Goal: Task Accomplishment & Management: Use online tool/utility

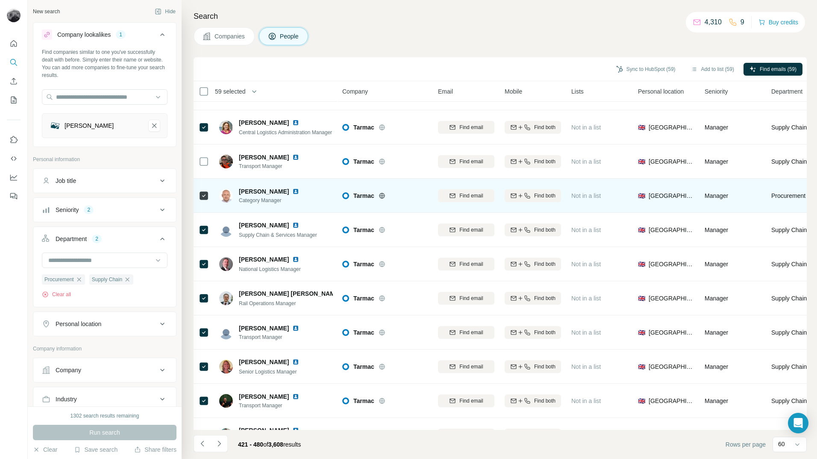
scroll to position [214, 0]
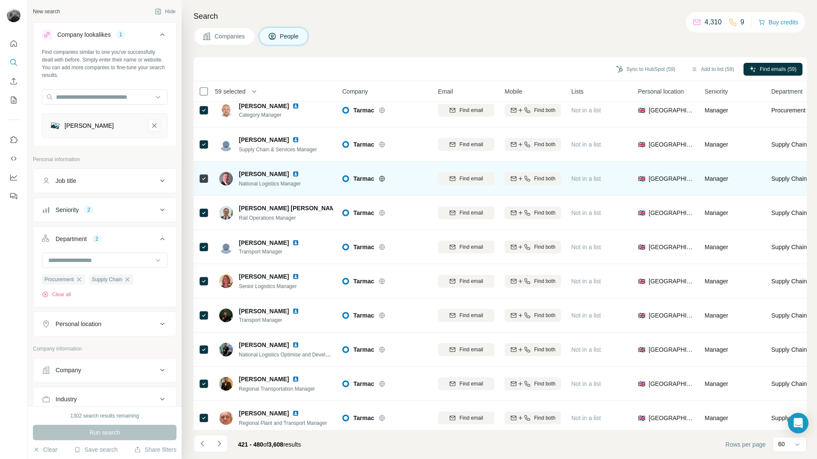
click at [214, 180] on td "Cai Budd National Logistics Manager" at bounding box center [276, 179] width 124 height 34
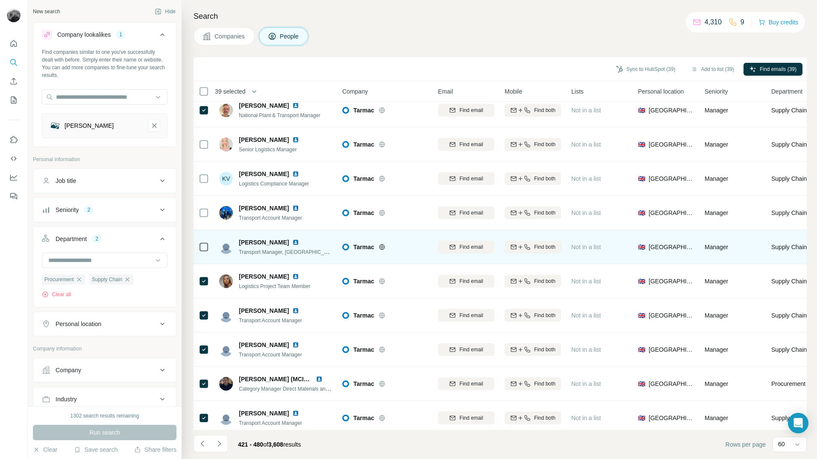
scroll to position [1325, 0]
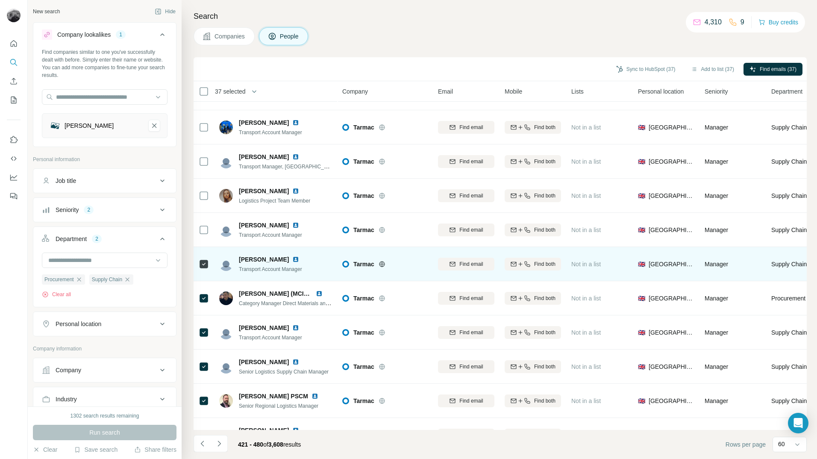
click at [202, 256] on div at bounding box center [204, 264] width 10 height 24
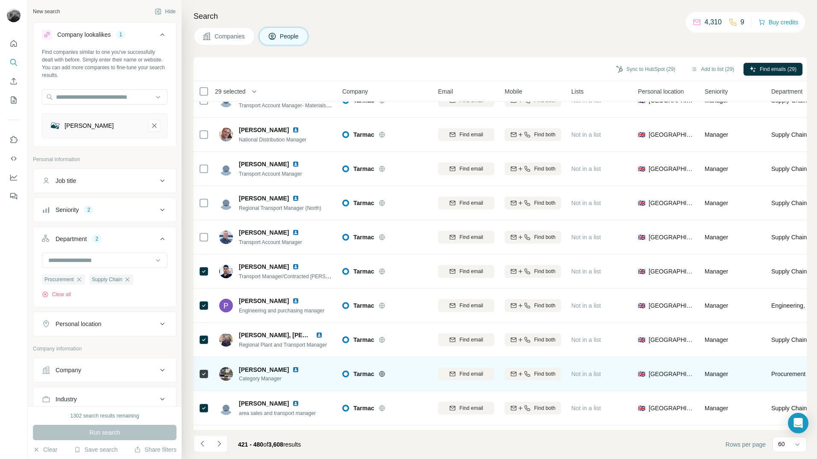
scroll to position [1728, 0]
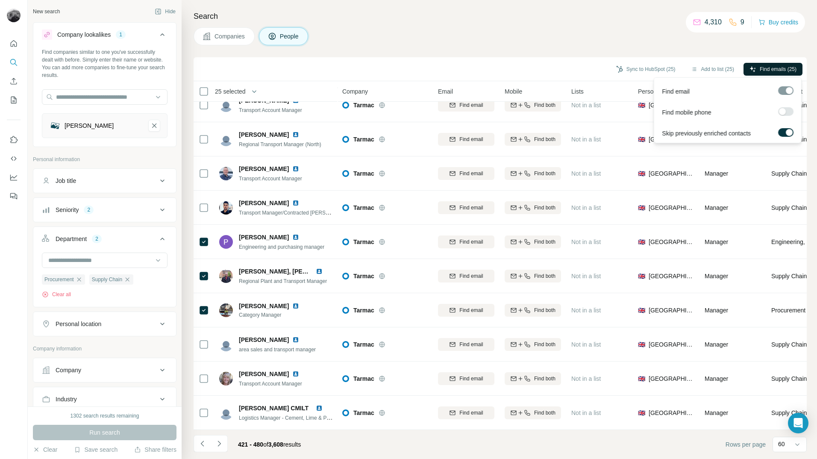
click at [772, 68] on span "Find emails (25)" at bounding box center [778, 69] width 37 height 8
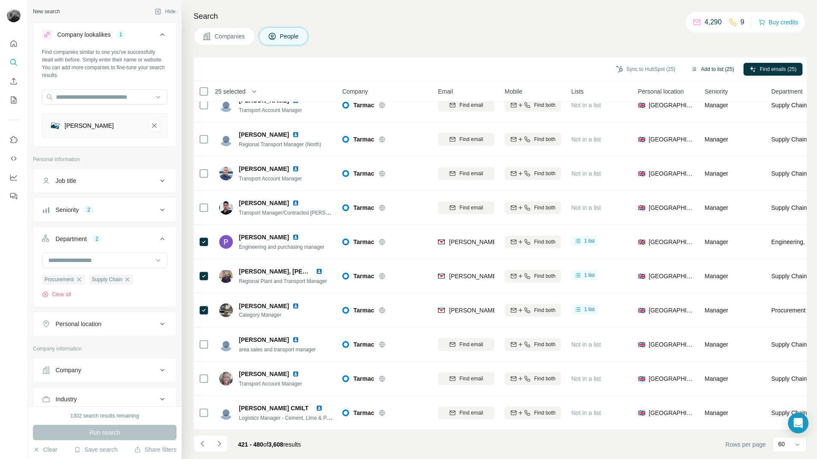
click at [711, 69] on button "Add to list (25)" at bounding box center [712, 69] width 55 height 13
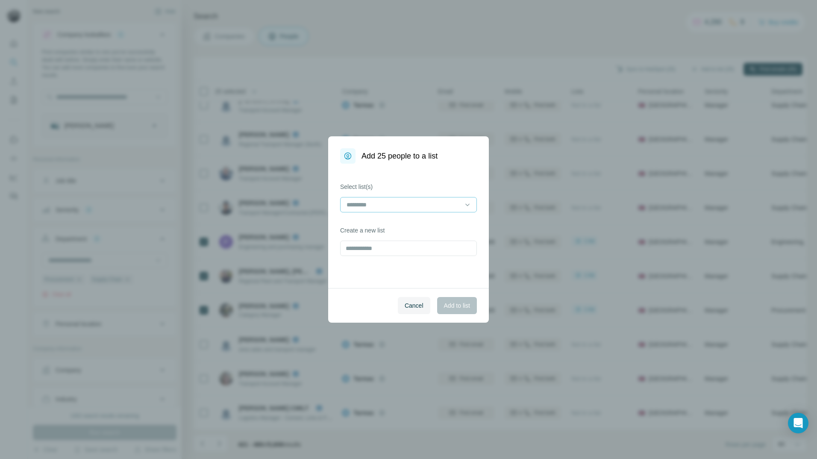
click at [454, 211] on div at bounding box center [403, 204] width 115 height 15
click at [425, 224] on div "Eldapoint - AV Contacts" at bounding box center [409, 224] width 122 height 9
click at [461, 304] on span "Add to list" at bounding box center [457, 305] width 26 height 9
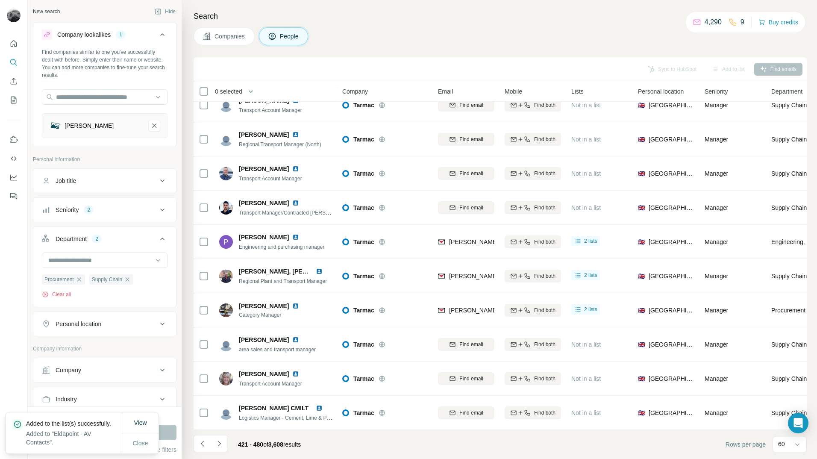
click at [221, 444] on icon "Navigate to next page" at bounding box center [219, 443] width 9 height 9
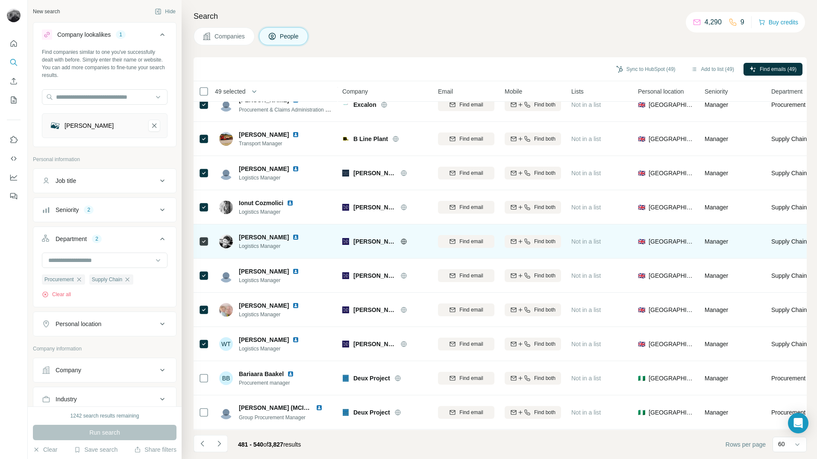
scroll to position [274, 0]
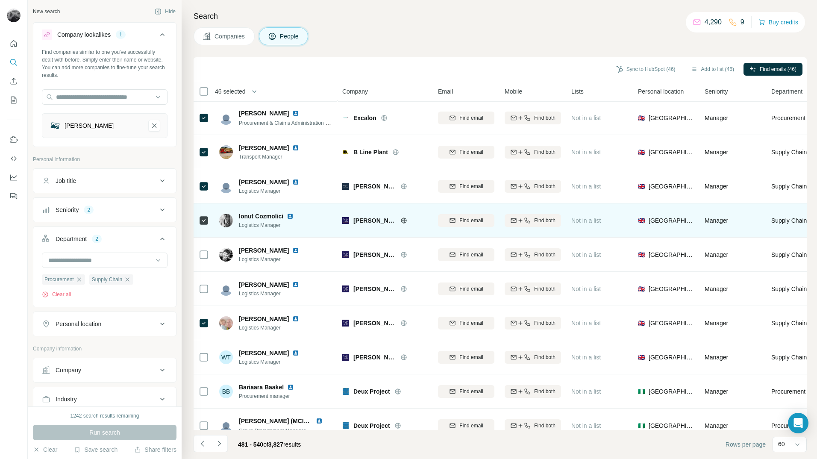
click at [206, 228] on div at bounding box center [204, 221] width 10 height 24
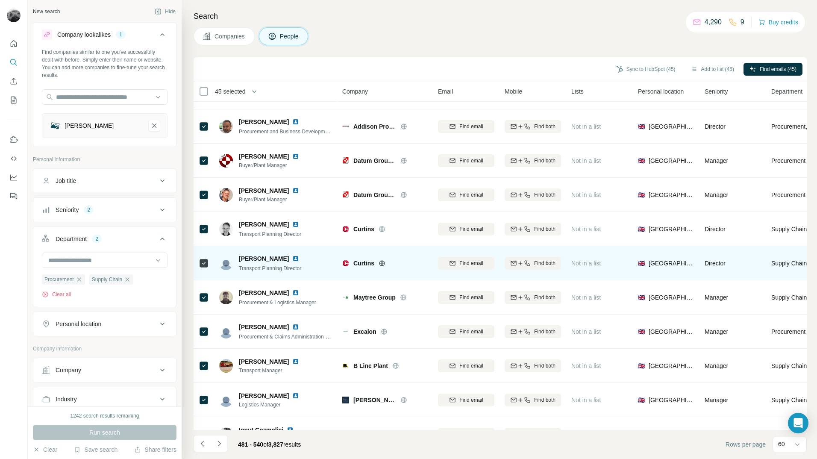
scroll to position [0, 0]
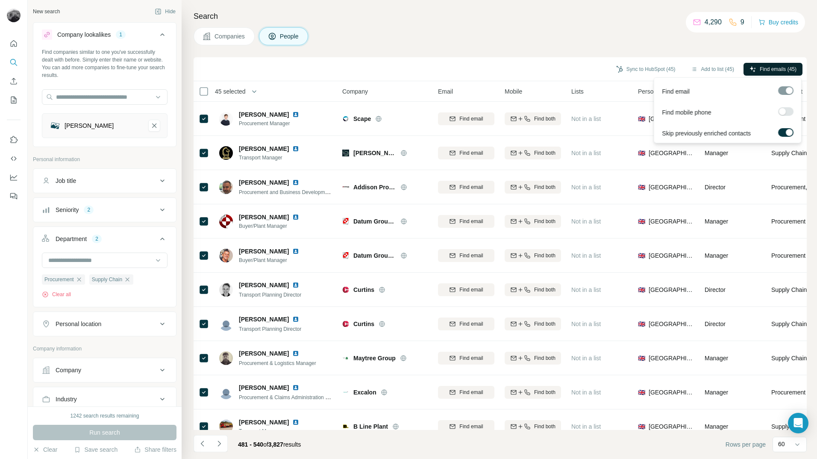
click at [768, 68] on span "Find emails (45)" at bounding box center [778, 69] width 37 height 8
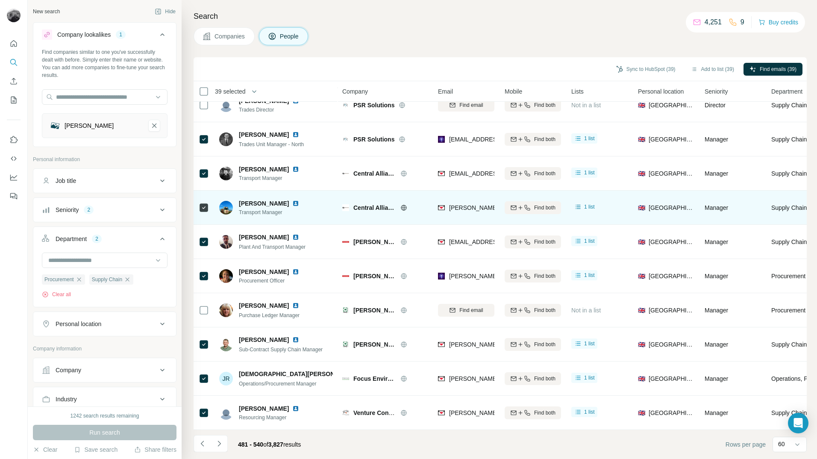
scroll to position [1728, 0]
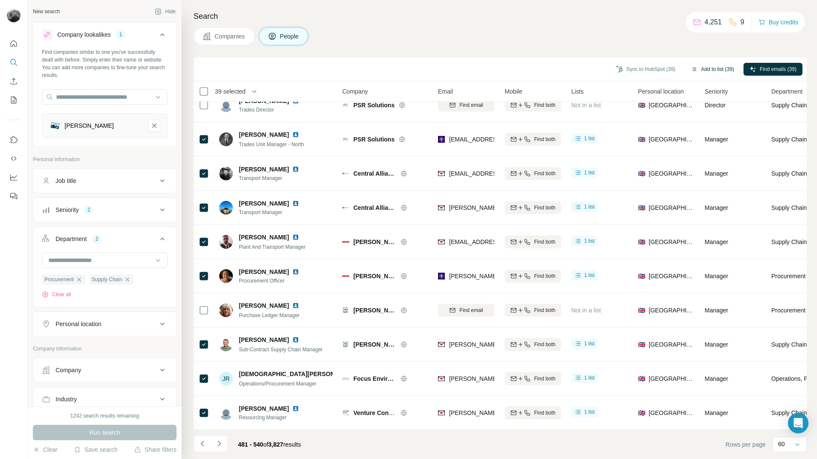
click at [704, 68] on button "Add to list (39)" at bounding box center [712, 69] width 55 height 13
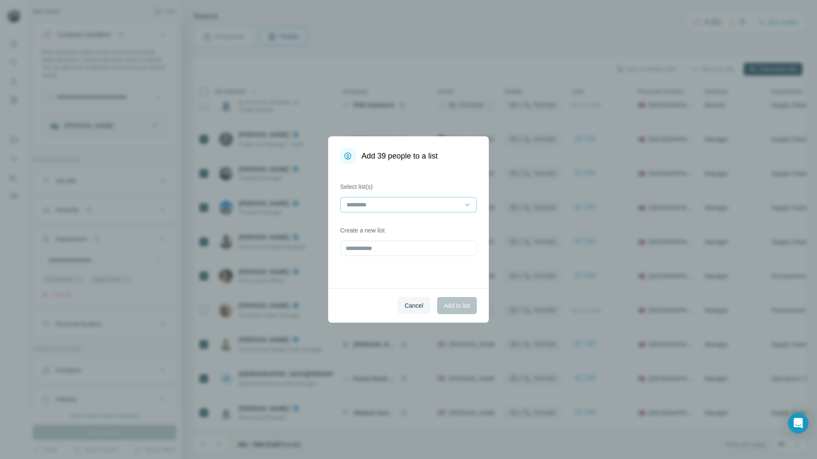
click at [441, 207] on input at bounding box center [403, 204] width 115 height 9
click at [410, 221] on p "Eldapoint - AV Contacts" at bounding box center [379, 224] width 63 height 9
click at [452, 306] on span "Add to list" at bounding box center [457, 305] width 26 height 9
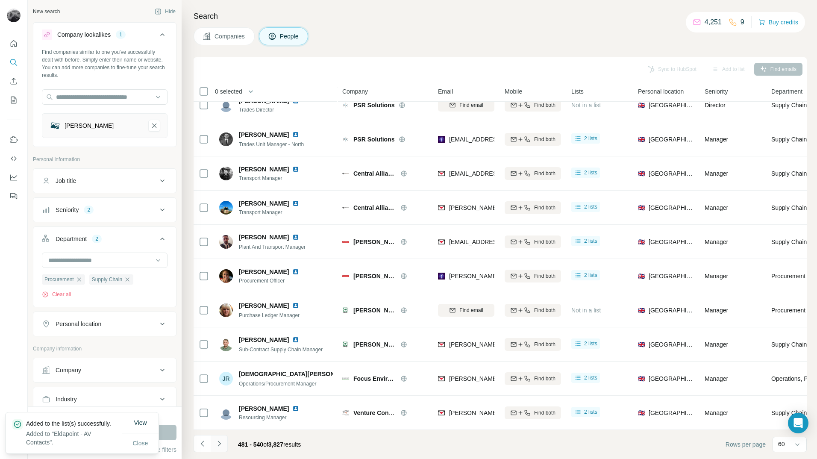
click at [224, 447] on button "Navigate to next page" at bounding box center [219, 443] width 17 height 17
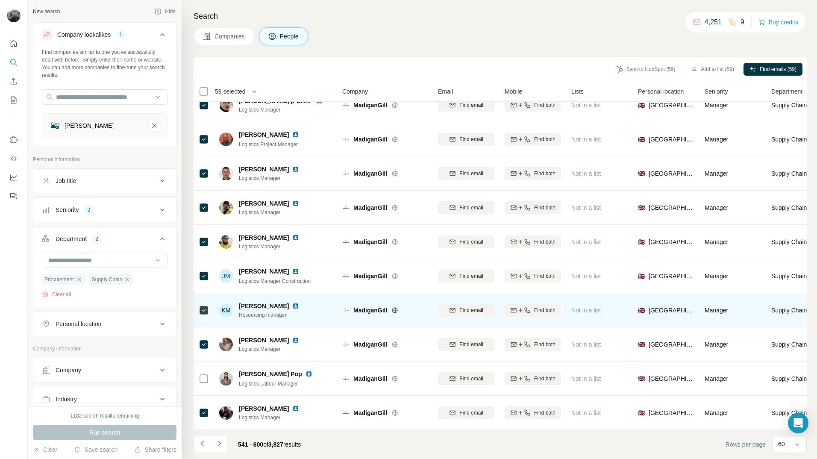
click at [396, 310] on icon at bounding box center [395, 310] width 6 height 0
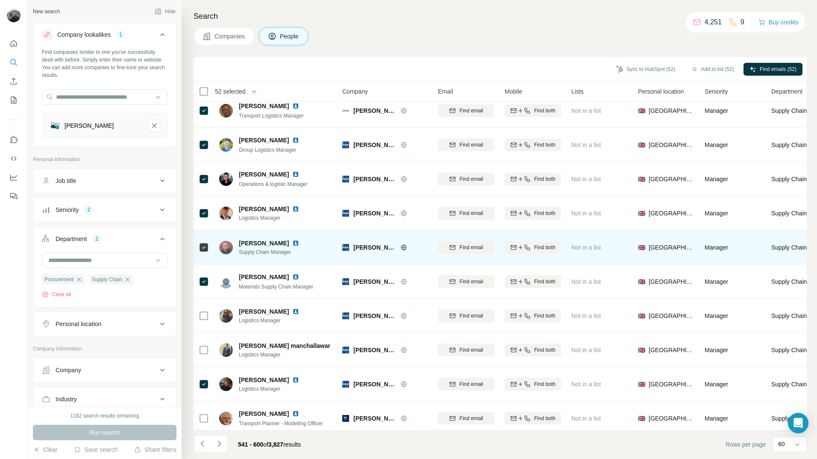
scroll to position [0, 0]
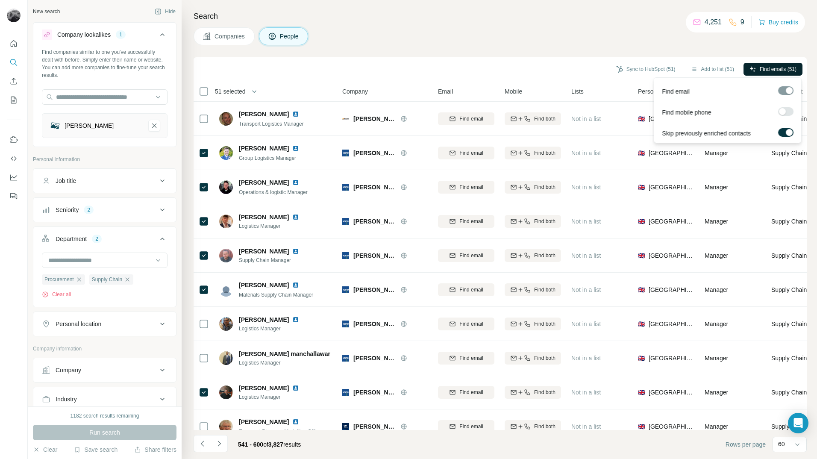
click at [772, 69] on span "Find emails (51)" at bounding box center [778, 69] width 37 height 8
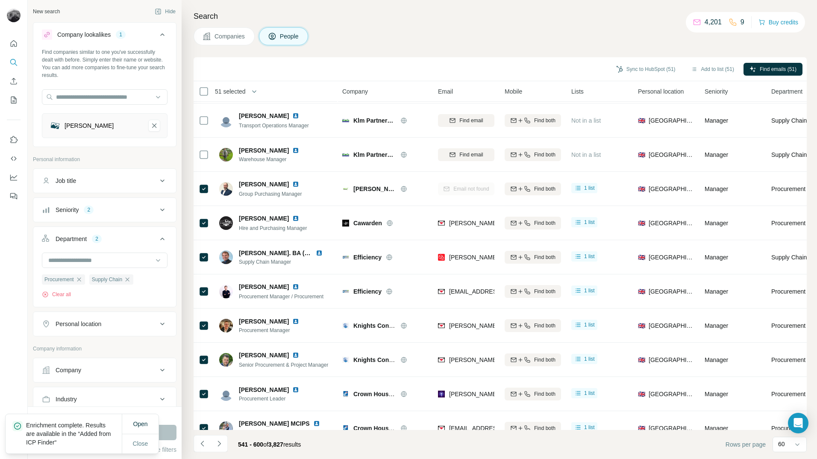
scroll to position [360, 0]
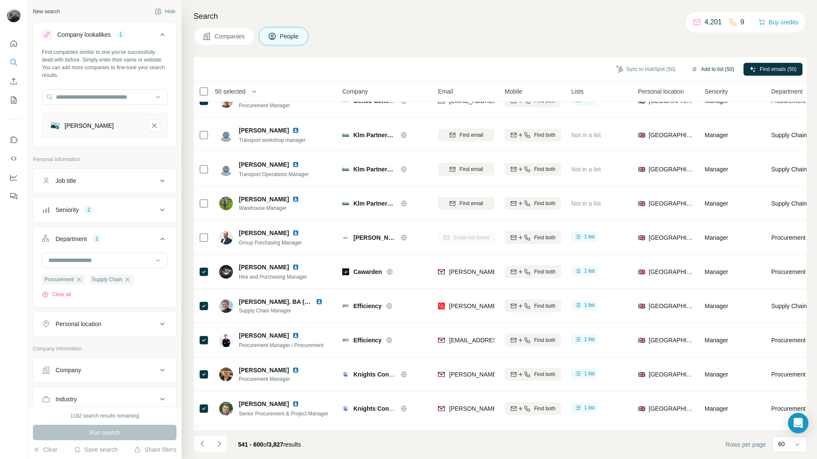
click at [713, 67] on button "Add to list (50)" at bounding box center [712, 69] width 55 height 13
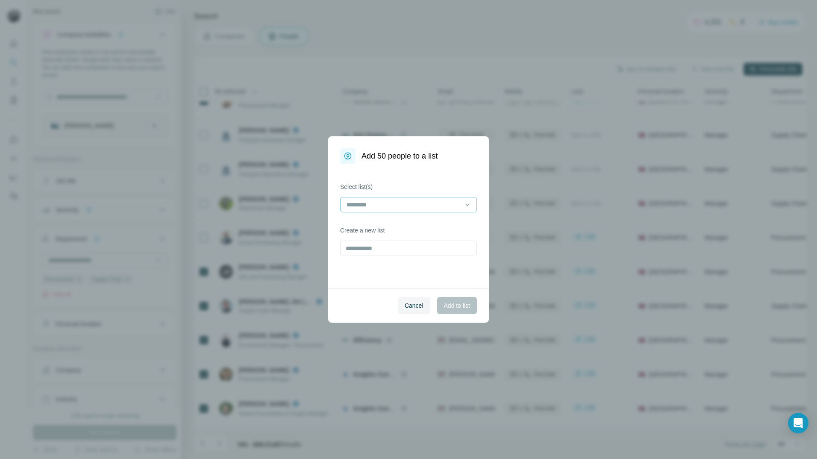
click at [462, 206] on div at bounding box center [408, 204] width 137 height 15
click at [414, 228] on div "Eldapoint - AV Contacts" at bounding box center [408, 223] width 133 height 15
click at [456, 308] on span "Add to list" at bounding box center [457, 305] width 26 height 9
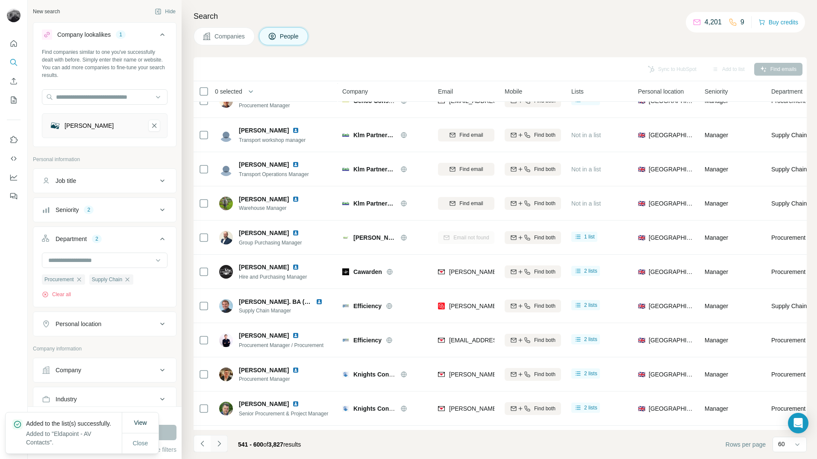
click at [223, 446] on icon "Navigate to next page" at bounding box center [219, 443] width 9 height 9
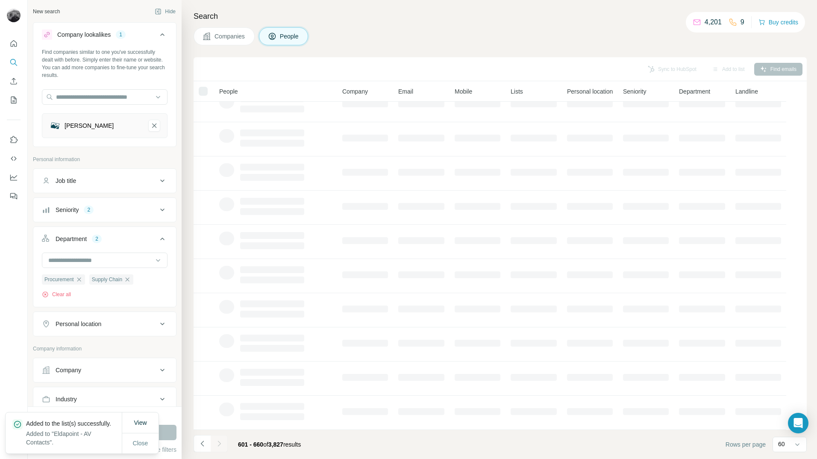
scroll to position [18, 0]
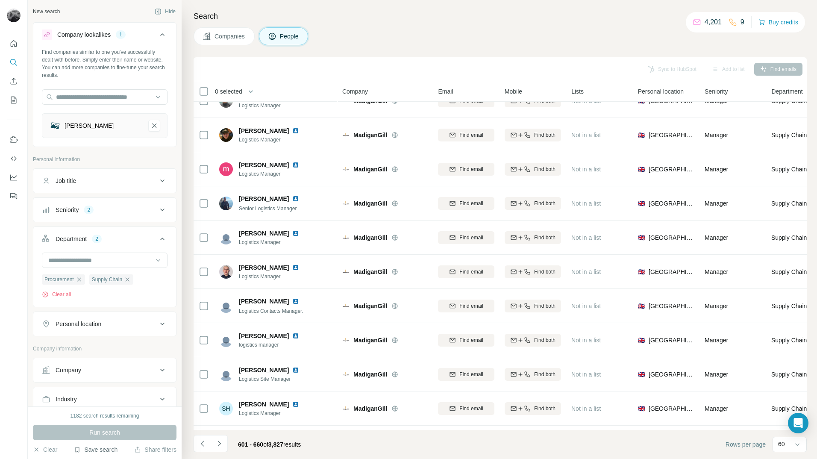
click at [91, 450] on button "Save search" at bounding box center [96, 449] width 44 height 9
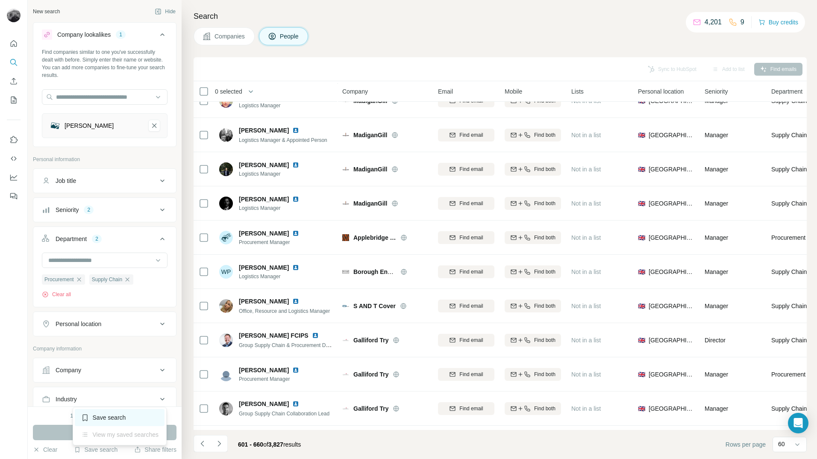
click at [120, 421] on div "Save search" at bounding box center [120, 417] width 90 height 17
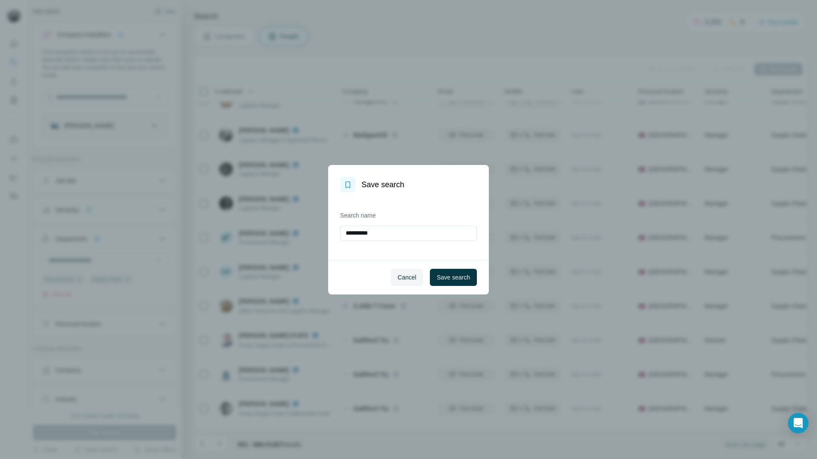
drag, startPoint x: 389, startPoint y: 233, endPoint x: 330, endPoint y: 233, distance: 58.6
click at [330, 233] on div "**********" at bounding box center [408, 226] width 161 height 68
type input "**********"
click at [468, 275] on span "Save search" at bounding box center [453, 277] width 33 height 9
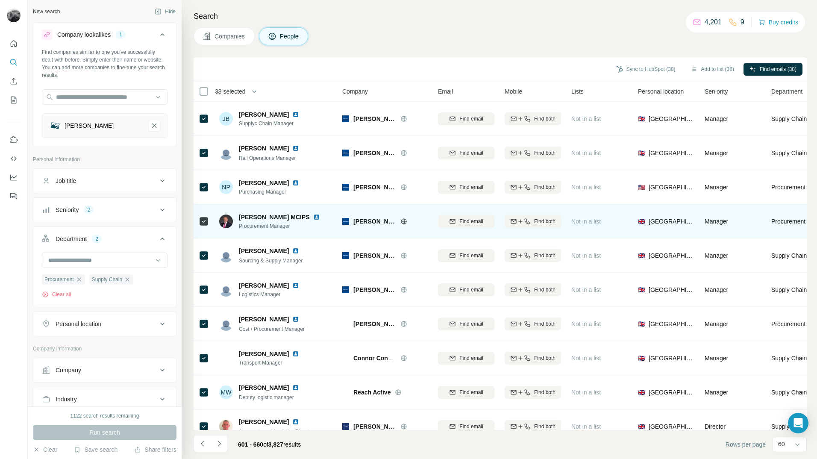
scroll to position [1728, 0]
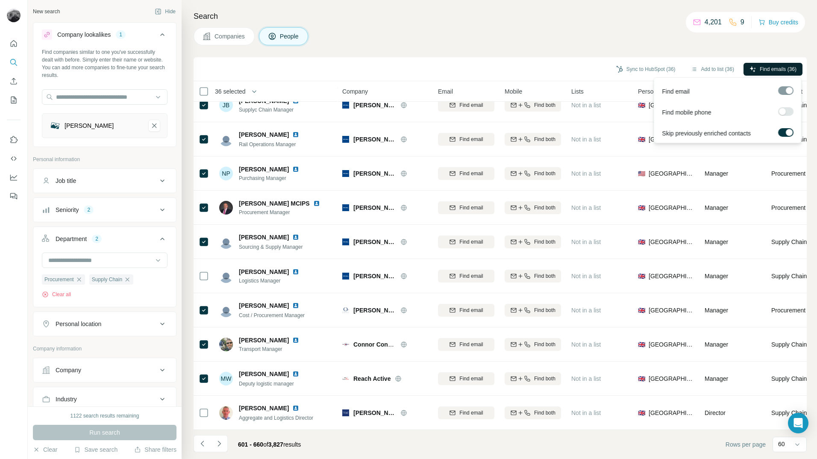
click at [769, 68] on span "Find emails (36)" at bounding box center [778, 69] width 37 height 8
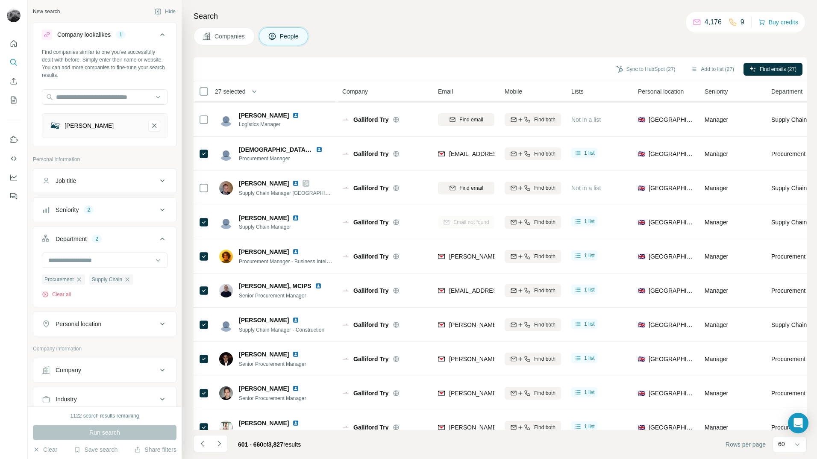
scroll to position [745, 0]
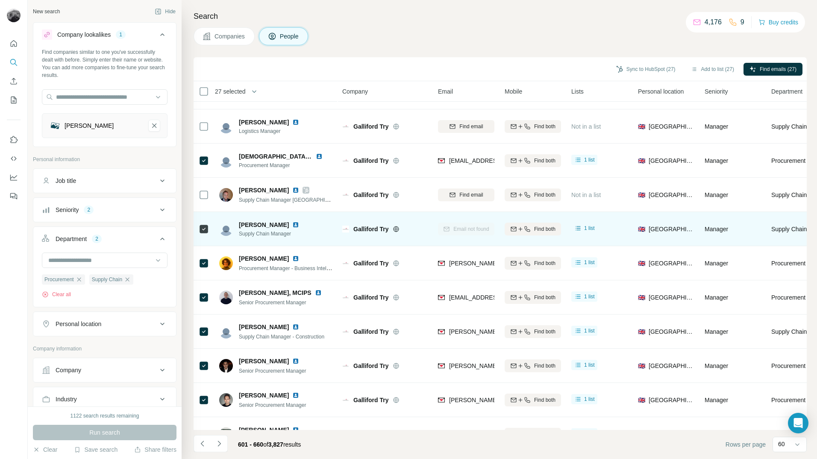
click at [208, 230] on icon at bounding box center [204, 229] width 10 height 10
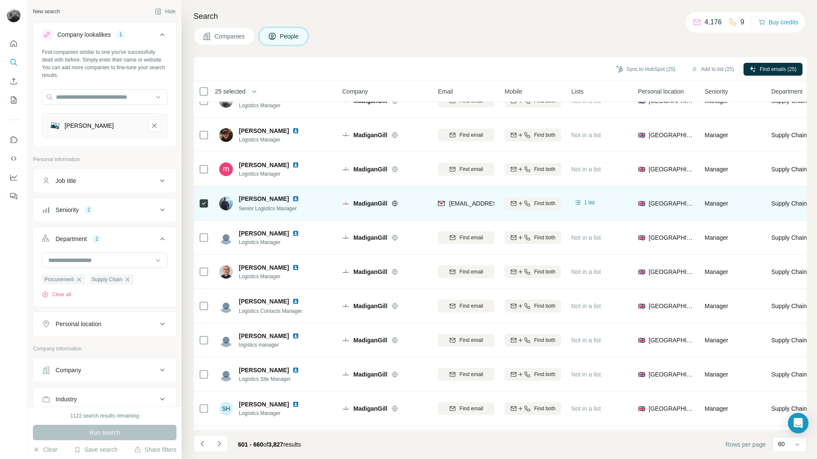
scroll to position [0, 0]
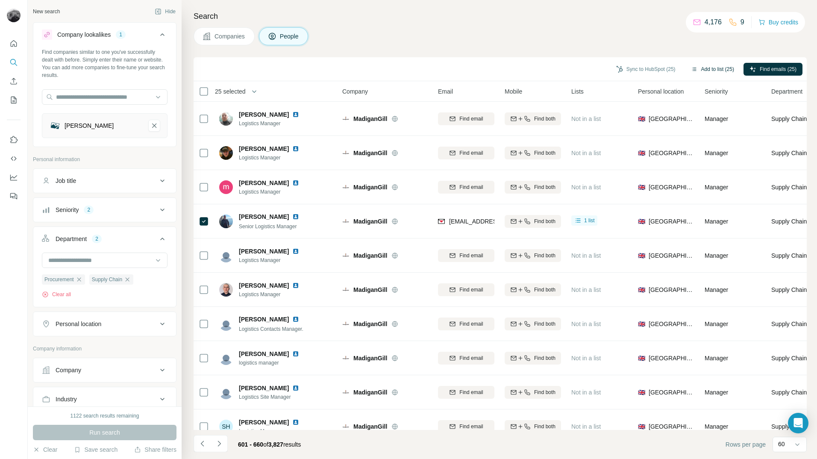
click at [711, 71] on button "Add to list (25)" at bounding box center [712, 69] width 55 height 13
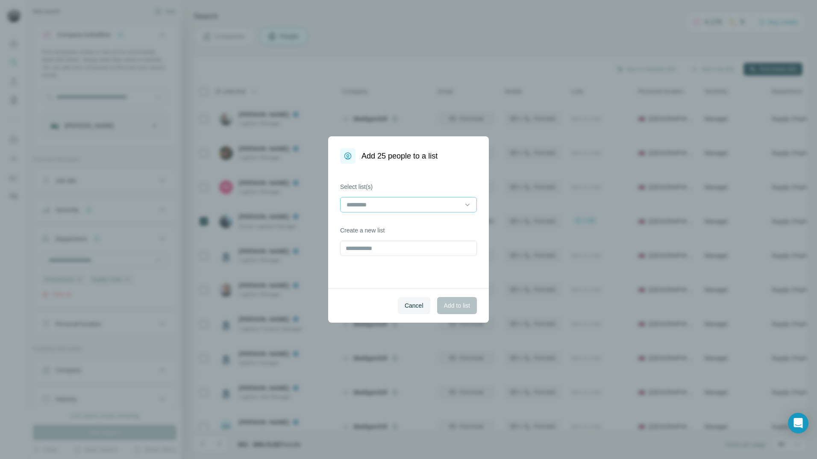
click at [413, 204] on input at bounding box center [403, 204] width 115 height 9
click at [404, 225] on p "Eldapoint - AV Contacts" at bounding box center [379, 224] width 63 height 9
click at [462, 303] on span "Add to list" at bounding box center [457, 305] width 26 height 9
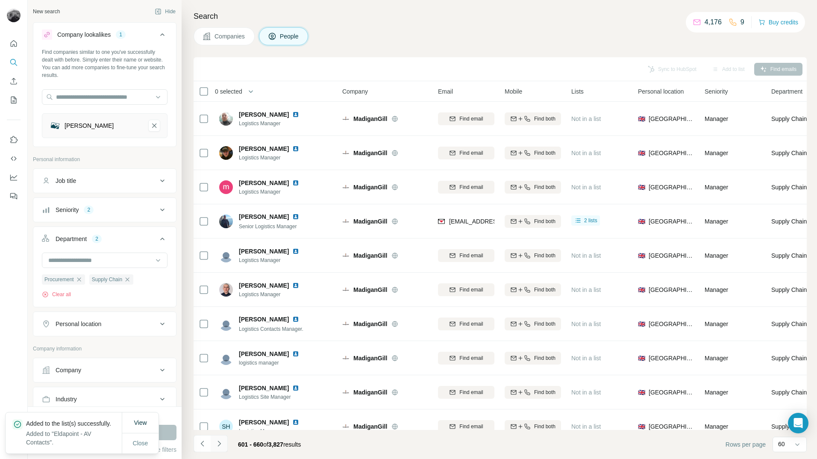
click at [222, 444] on icon "Navigate to next page" at bounding box center [219, 443] width 9 height 9
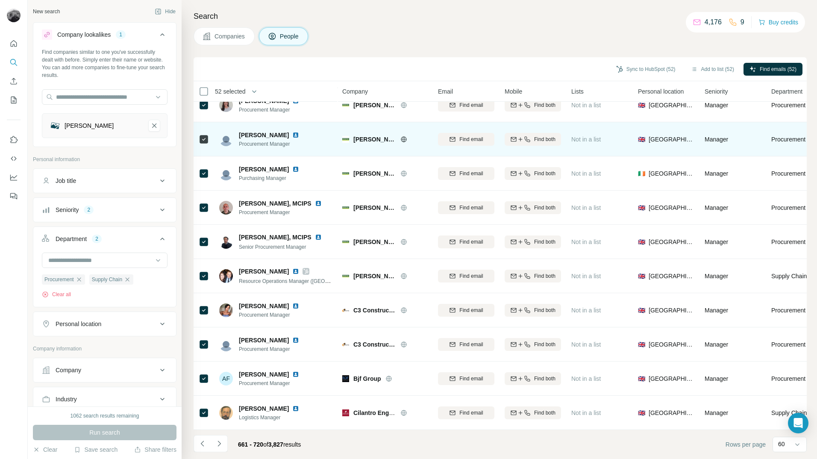
scroll to position [1728, 0]
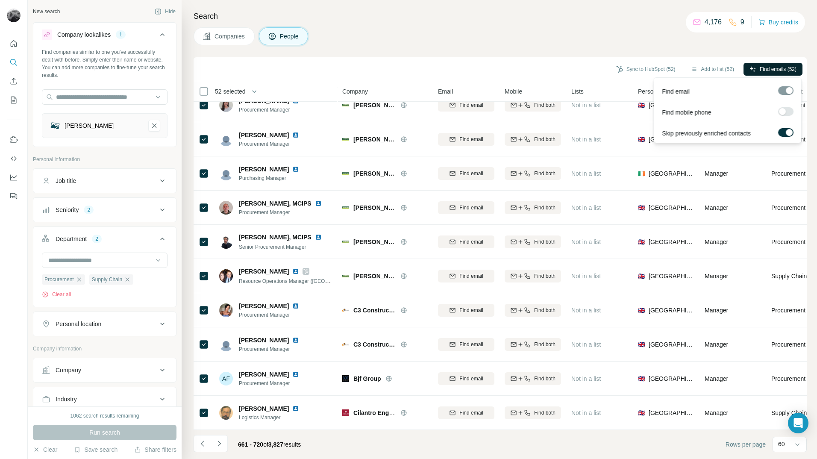
click at [761, 69] on span "Find emails (52)" at bounding box center [778, 69] width 37 height 8
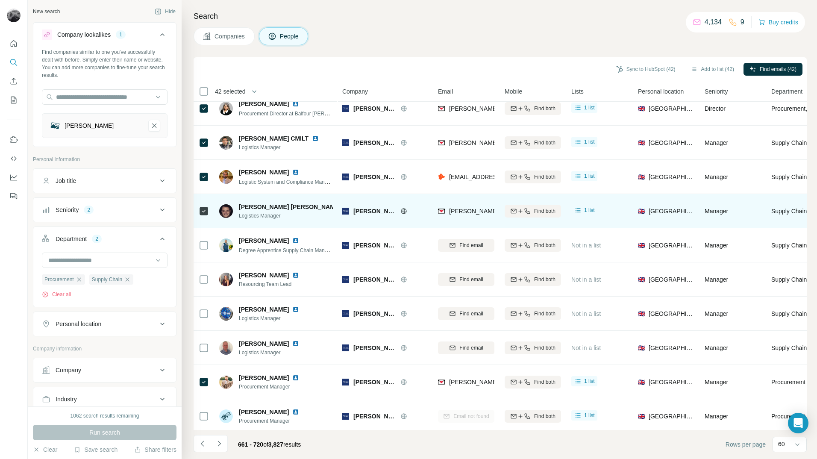
scroll to position [0, 0]
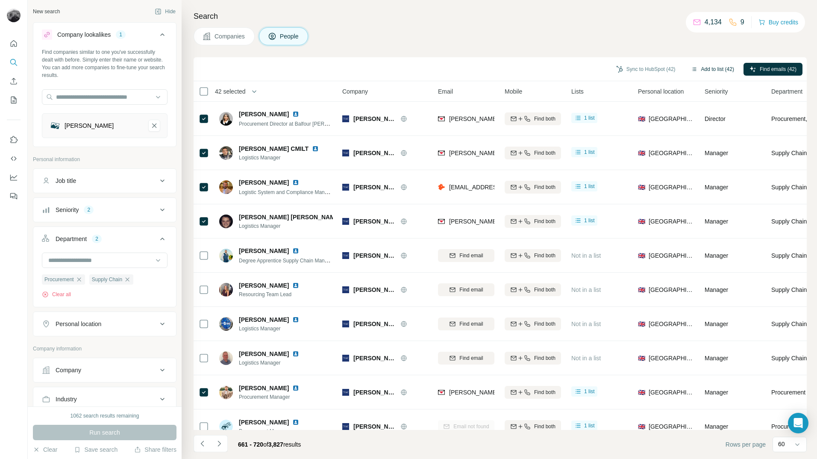
click at [708, 70] on button "Add to list (42)" at bounding box center [712, 69] width 55 height 13
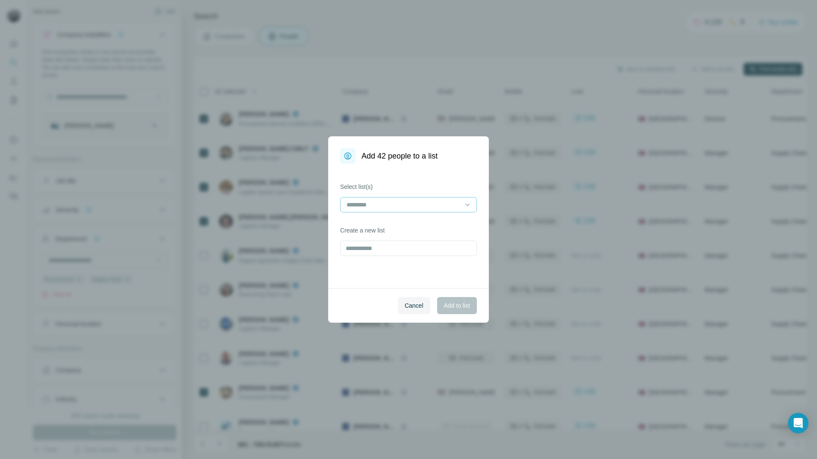
click at [448, 207] on input at bounding box center [403, 204] width 115 height 9
click at [420, 226] on div "Eldapoint - AV Contacts" at bounding box center [409, 224] width 122 height 9
click at [456, 305] on span "Add to list" at bounding box center [457, 305] width 26 height 9
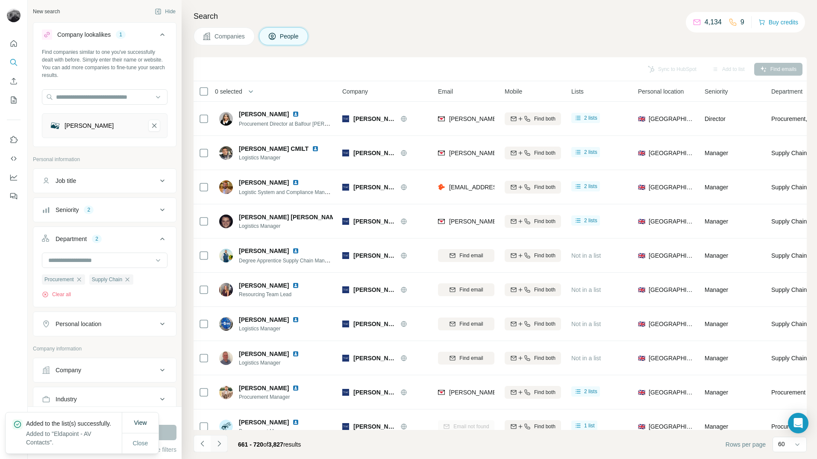
click at [218, 449] on button "Navigate to next page" at bounding box center [219, 443] width 17 height 17
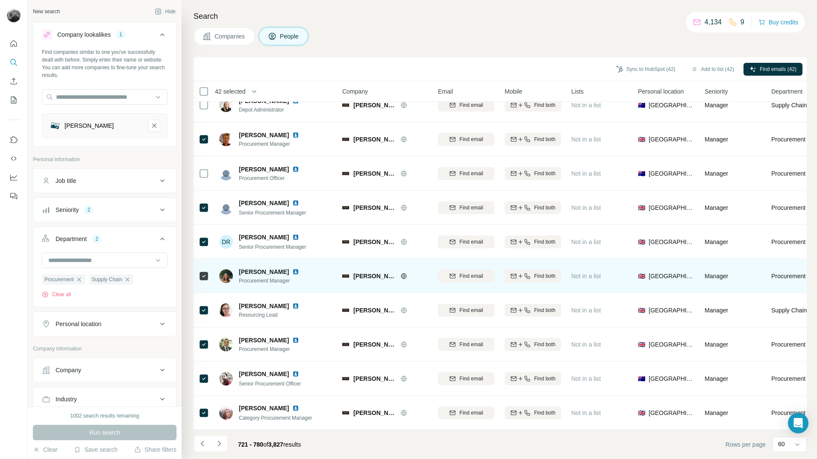
scroll to position [1728, 0]
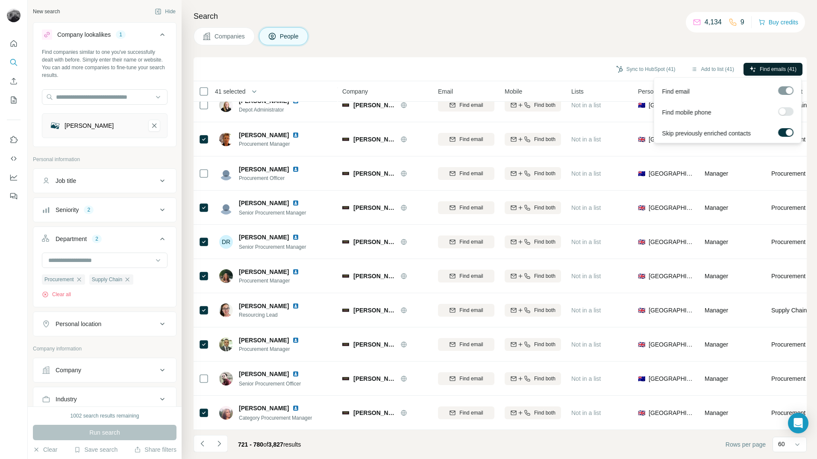
click at [760, 65] on span "Find emails (41)" at bounding box center [778, 69] width 37 height 8
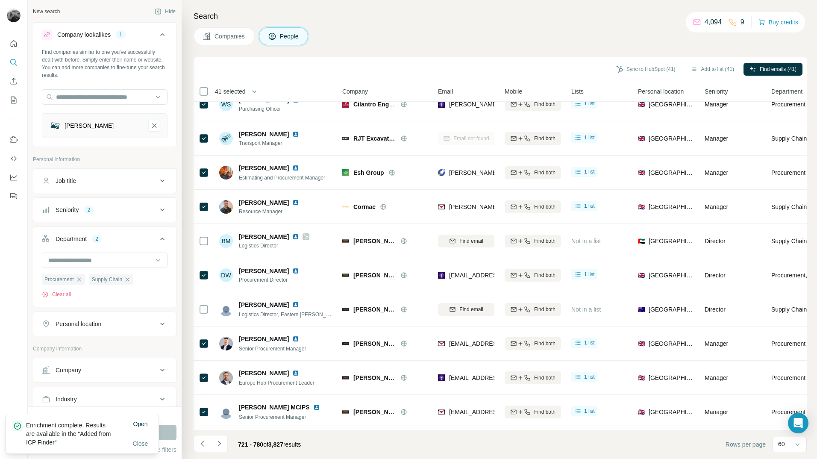
scroll to position [0, 0]
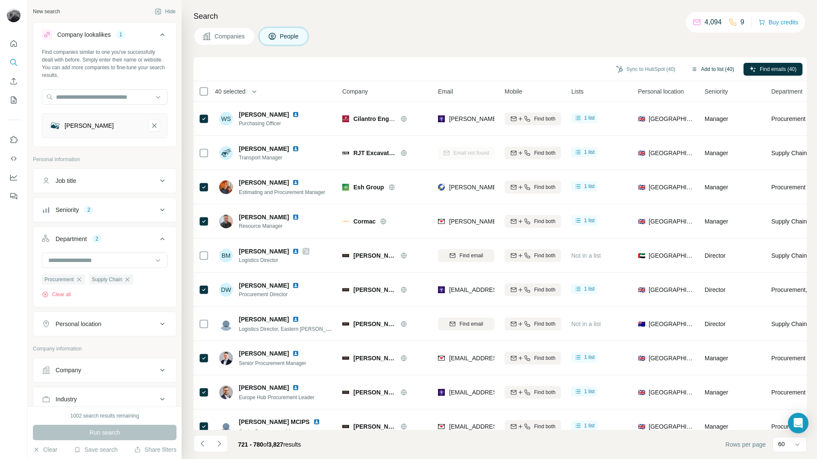
click at [711, 68] on button "Add to list (40)" at bounding box center [712, 69] width 55 height 13
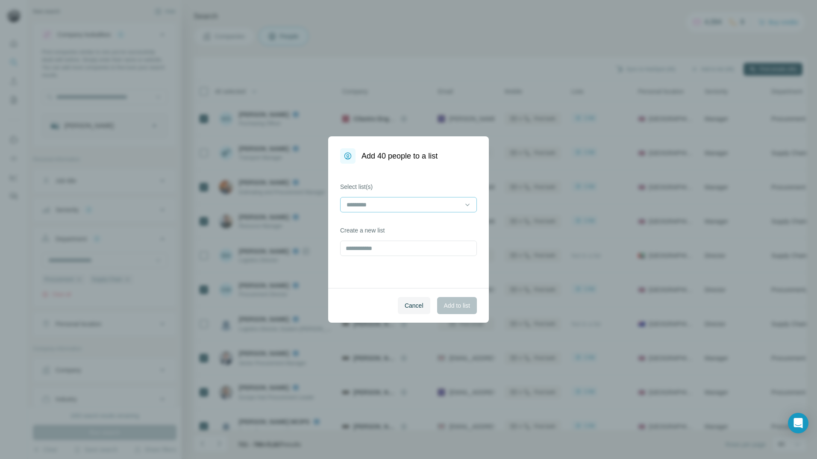
click at [458, 199] on div at bounding box center [403, 204] width 115 height 15
click at [416, 222] on div "Eldapoint - AV Contacts" at bounding box center [409, 224] width 122 height 9
click at [460, 305] on span "Add to list" at bounding box center [457, 305] width 26 height 9
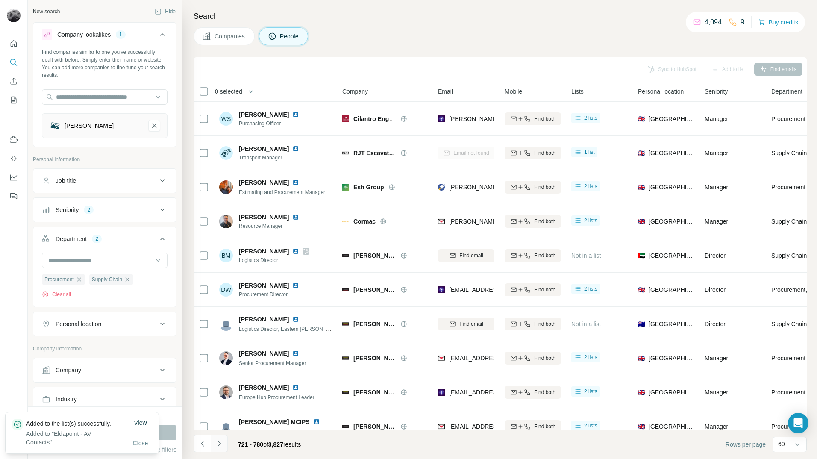
click at [224, 447] on button "Navigate to next page" at bounding box center [219, 443] width 17 height 17
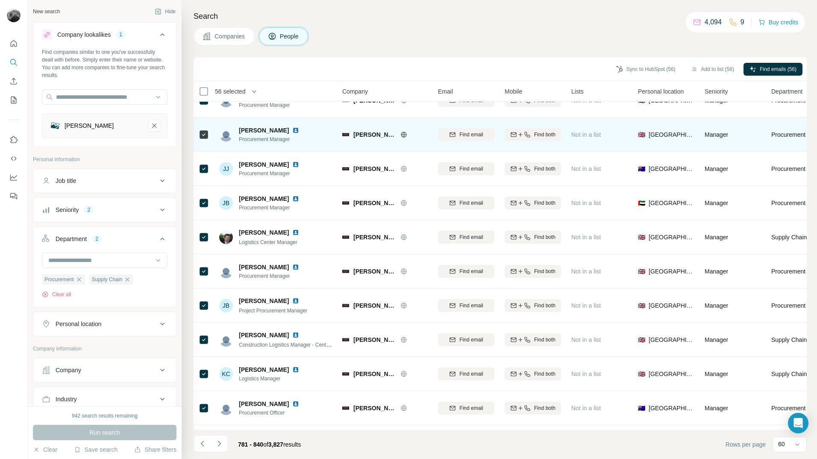
scroll to position [342, 0]
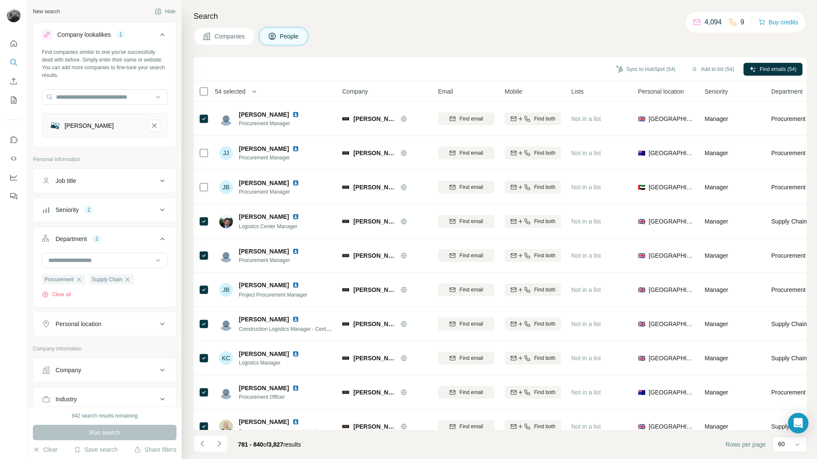
click at [160, 323] on icon at bounding box center [162, 324] width 10 height 10
click at [124, 342] on input "text" at bounding box center [105, 345] width 126 height 15
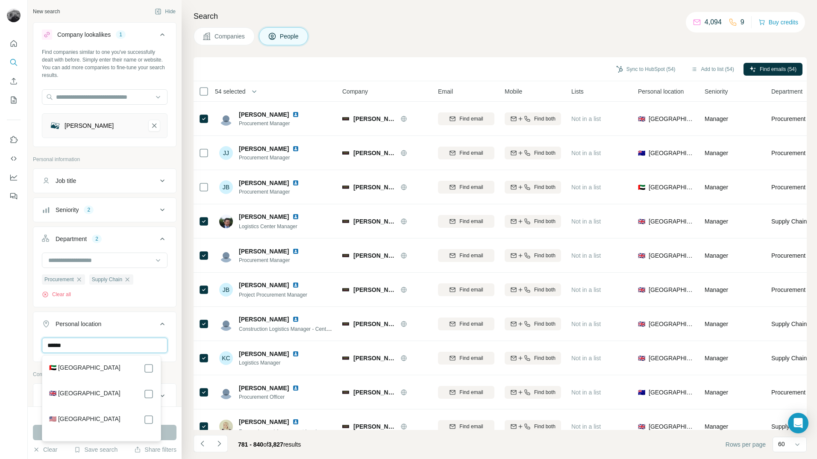
type input "******"
click at [167, 415] on div "942 search results remaining" at bounding box center [105, 416] width 144 height 8
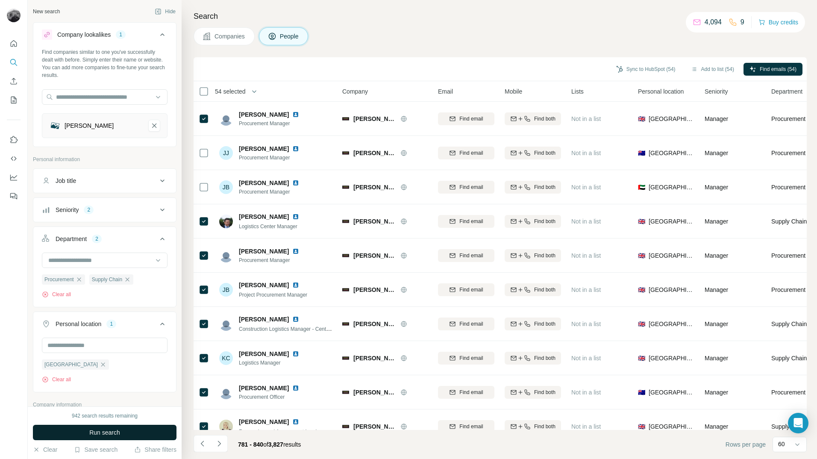
click at [147, 434] on button "Run search" at bounding box center [105, 432] width 144 height 15
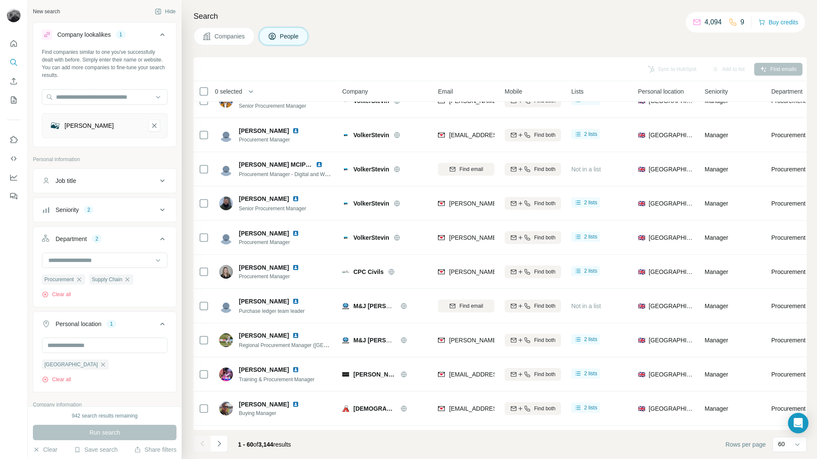
scroll to position [342, 0]
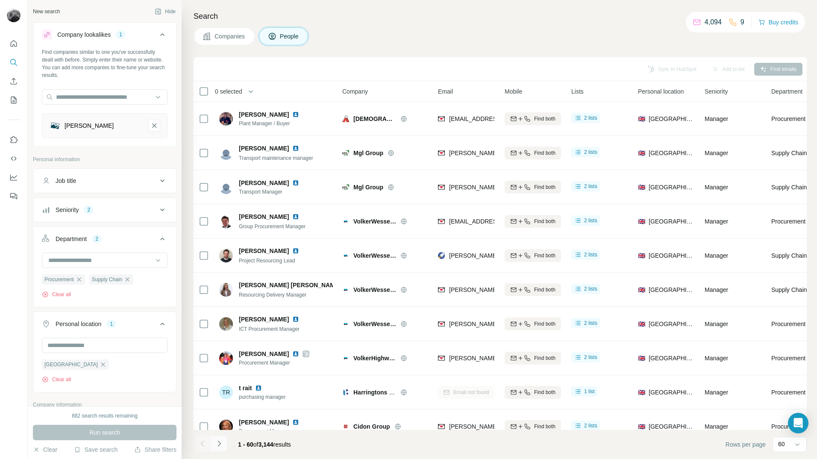
click at [220, 442] on icon "Navigate to next page" at bounding box center [219, 443] width 9 height 9
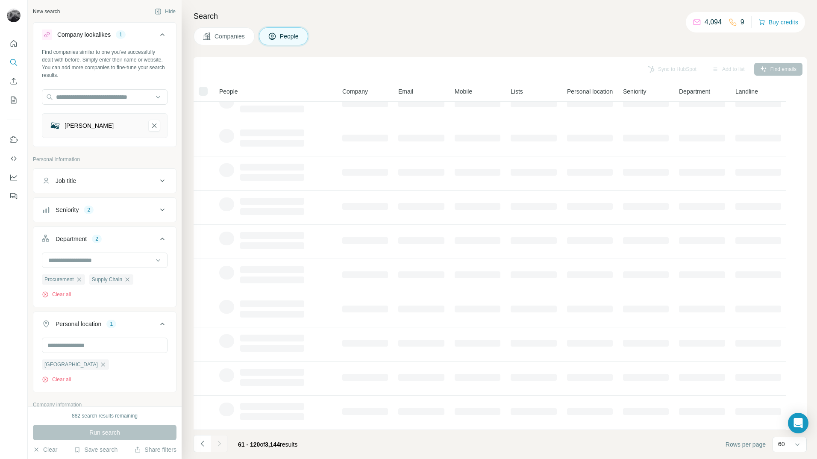
scroll to position [18, 0]
click at [220, 442] on div at bounding box center [219, 443] width 17 height 17
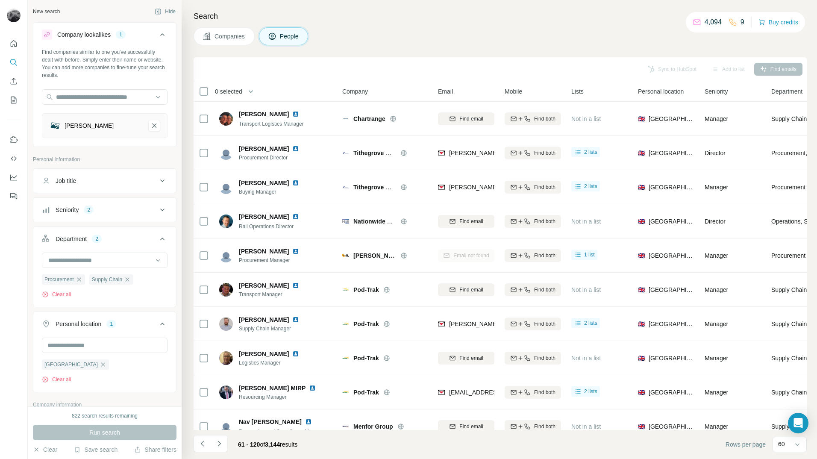
click at [221, 446] on icon "Navigate to next page" at bounding box center [219, 443] width 9 height 9
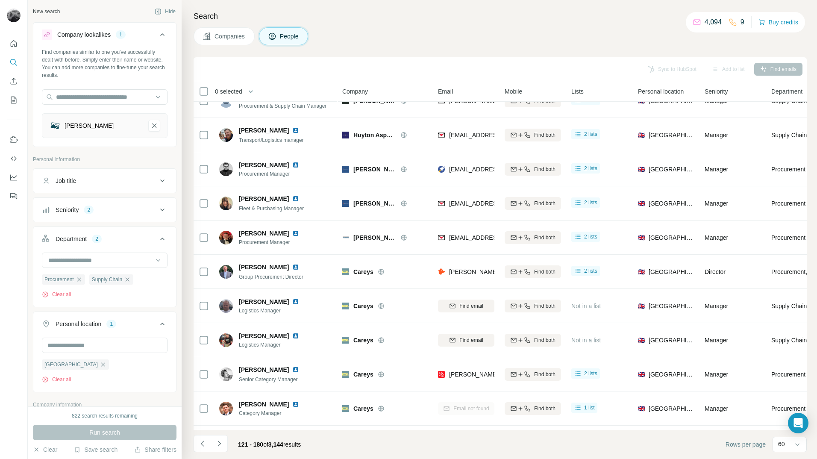
scroll to position [342, 0]
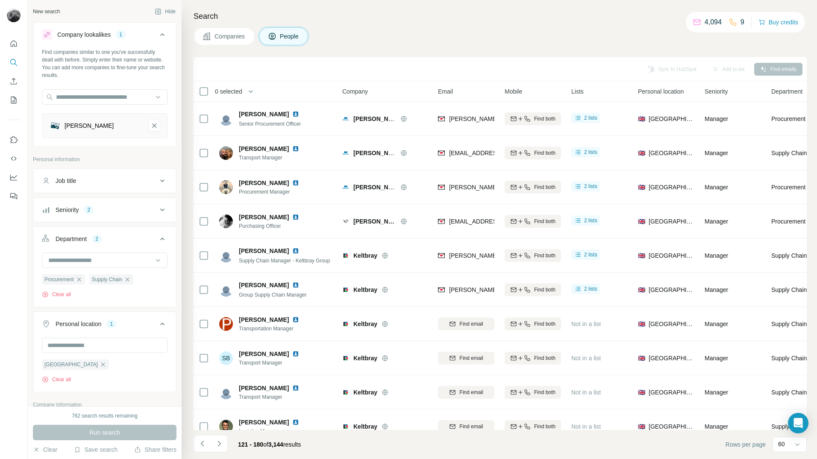
click at [221, 446] on icon "Navigate to next page" at bounding box center [219, 443] width 9 height 9
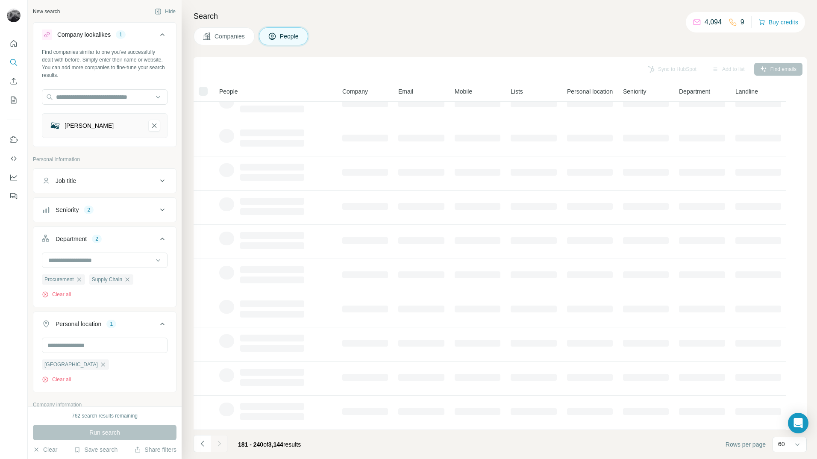
scroll to position [18, 0]
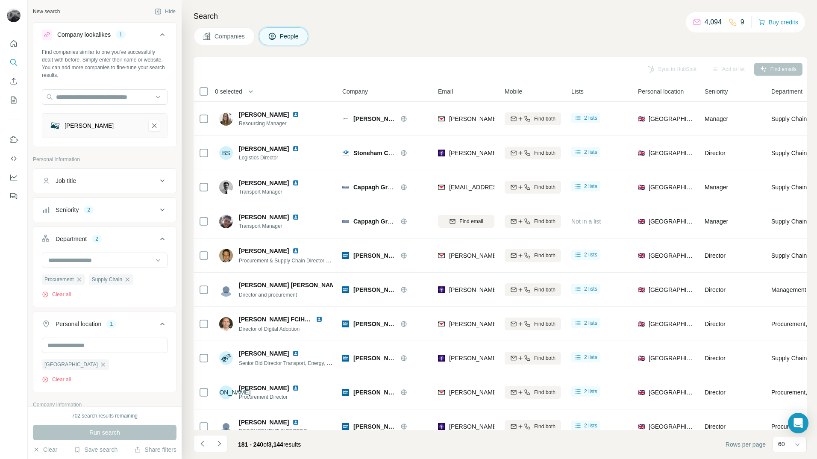
click at [221, 446] on icon "Navigate to next page" at bounding box center [219, 443] width 9 height 9
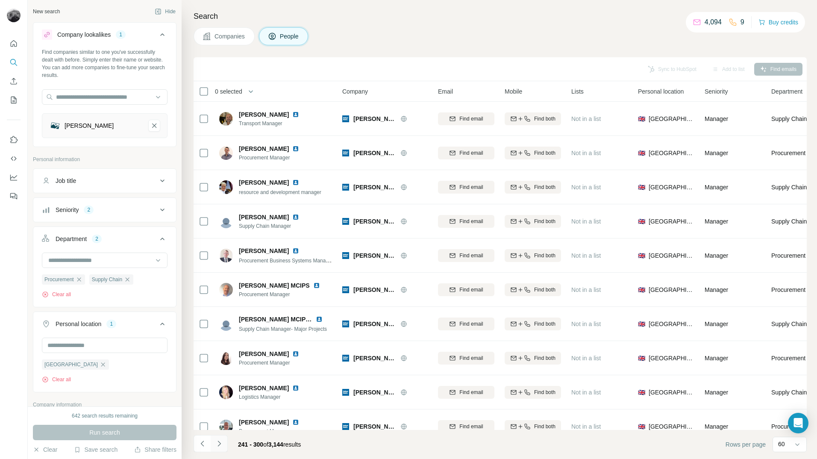
click at [221, 446] on icon "Navigate to next page" at bounding box center [219, 443] width 9 height 9
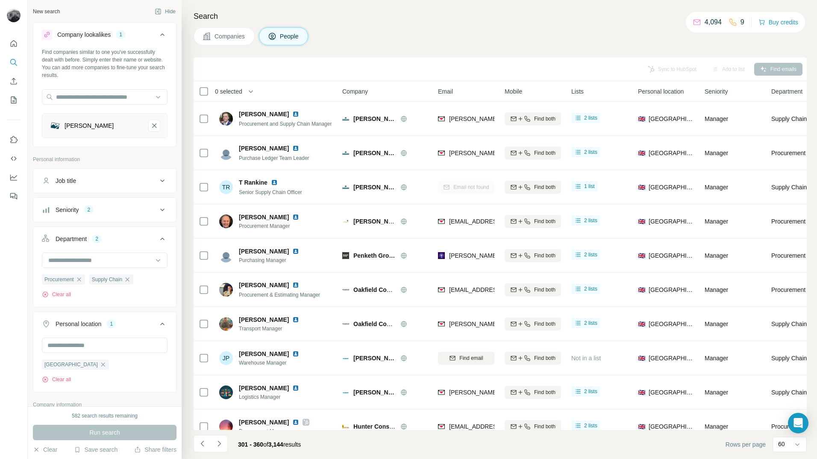
scroll to position [641, 0]
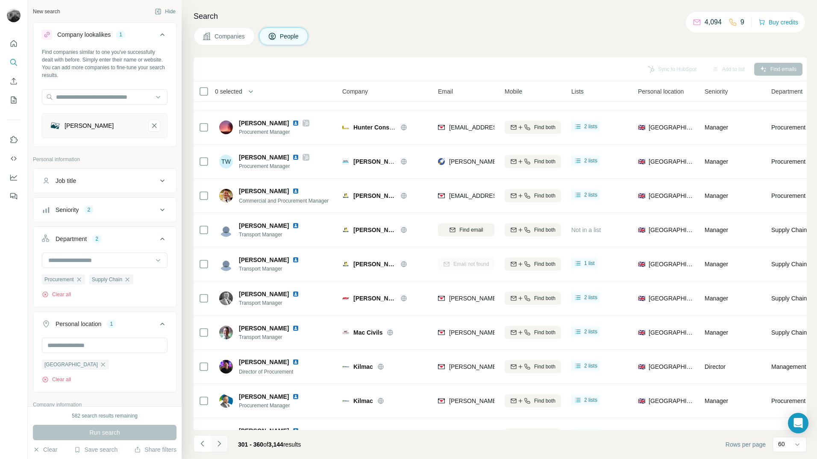
click at [220, 448] on button "Navigate to next page" at bounding box center [219, 443] width 17 height 17
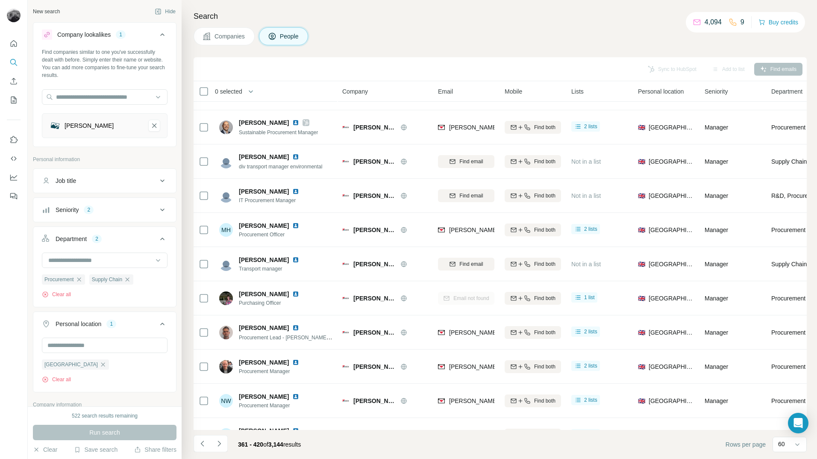
click at [221, 448] on button "Navigate to next page" at bounding box center [219, 443] width 17 height 17
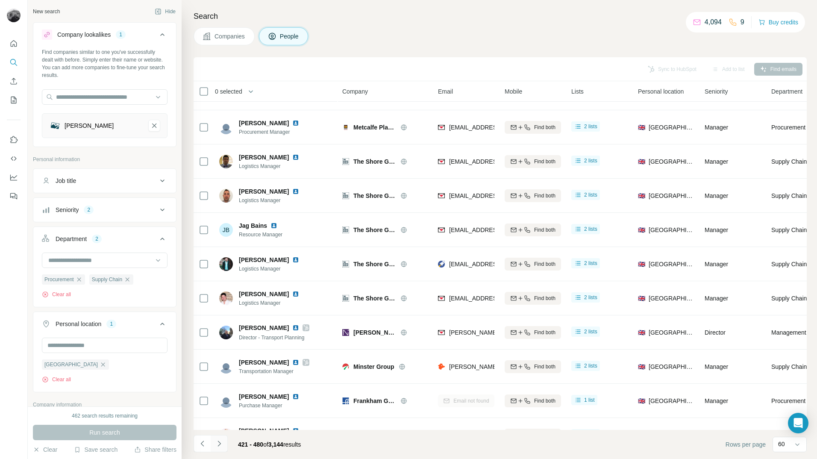
click at [218, 445] on icon "Navigate to next page" at bounding box center [219, 443] width 9 height 9
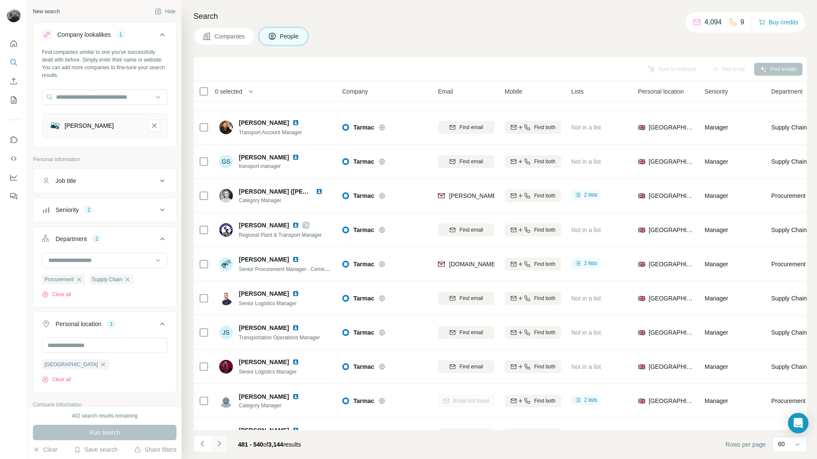
click at [218, 445] on icon "Navigate to next page" at bounding box center [219, 443] width 9 height 9
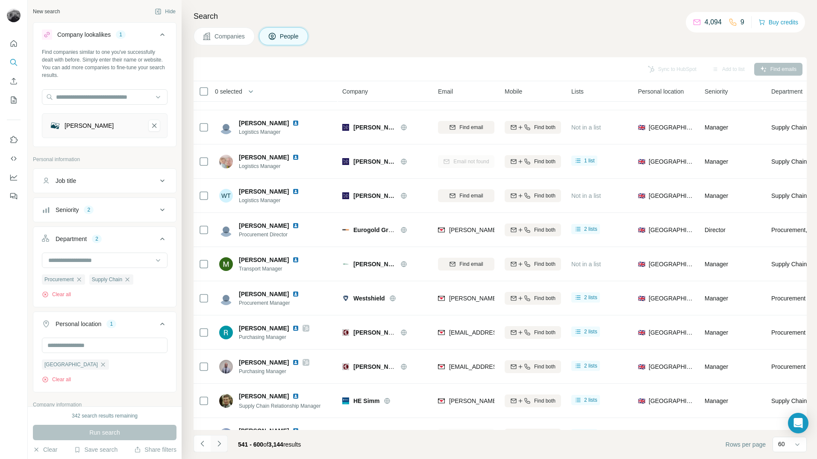
click at [218, 445] on icon "Navigate to next page" at bounding box center [219, 443] width 9 height 9
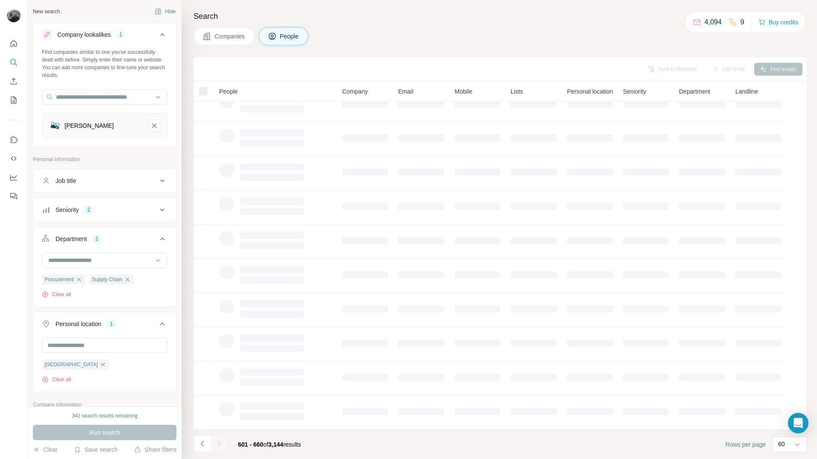
scroll to position [18, 0]
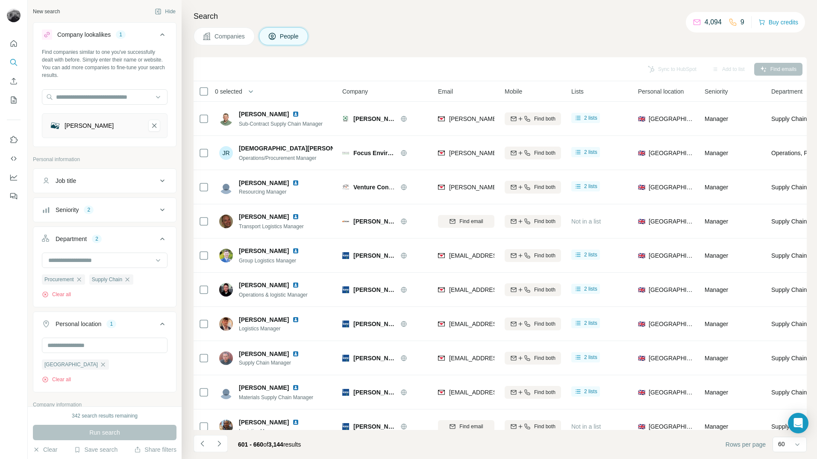
scroll to position [308, 0]
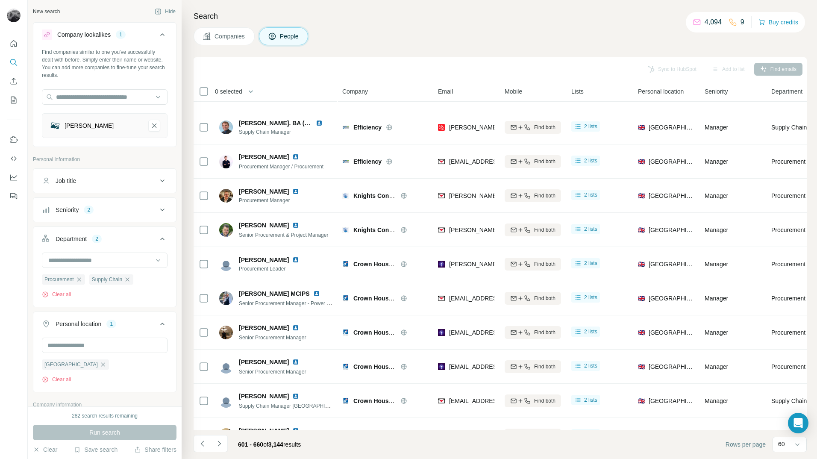
click at [218, 445] on icon "Navigate to next page" at bounding box center [219, 443] width 9 height 9
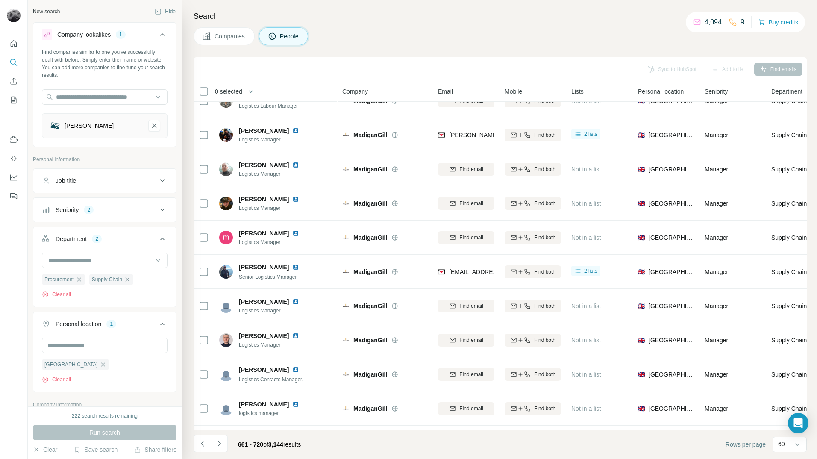
scroll to position [641, 0]
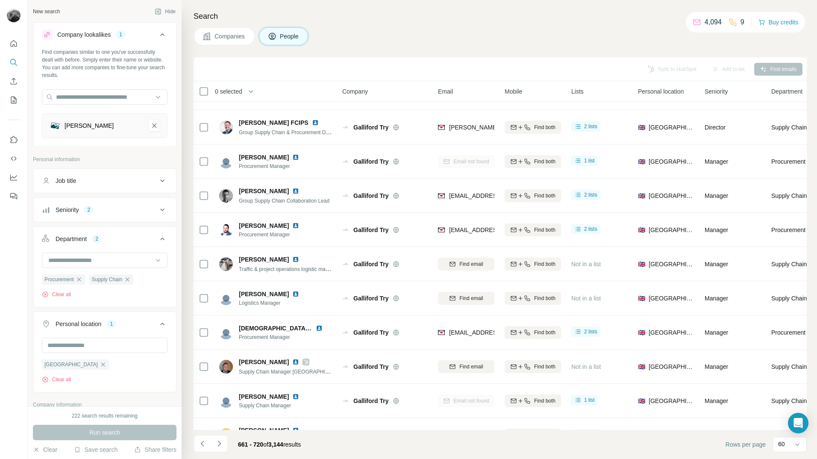
click at [218, 445] on icon "Navigate to next page" at bounding box center [219, 443] width 9 height 9
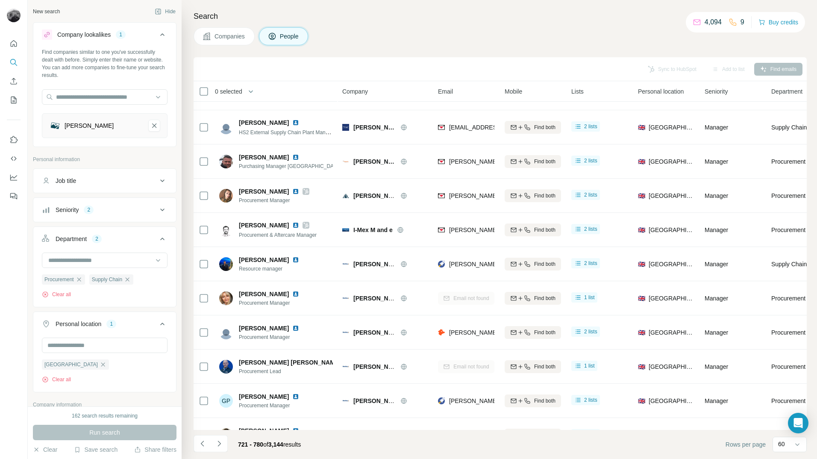
click at [218, 445] on icon "Navigate to next page" at bounding box center [219, 443] width 9 height 9
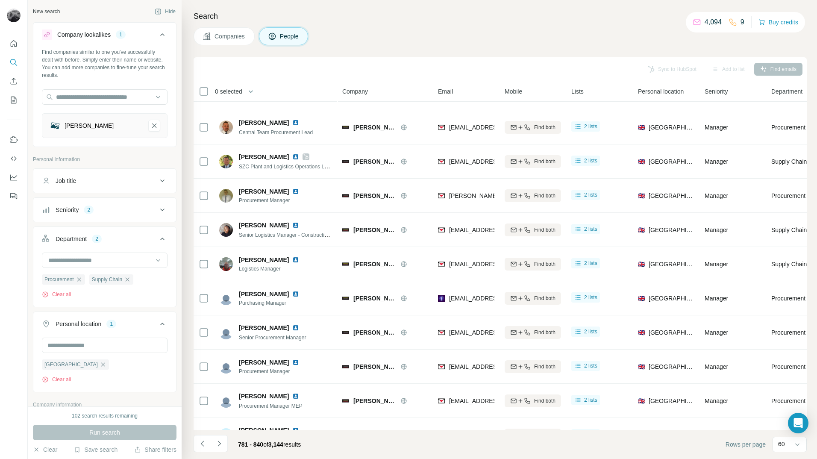
click at [218, 445] on icon "Navigate to next page" at bounding box center [219, 443] width 9 height 9
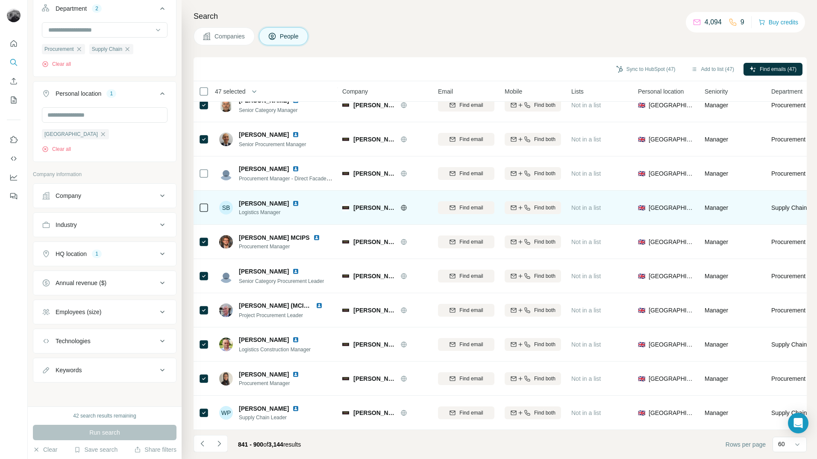
scroll to position [1728, 0]
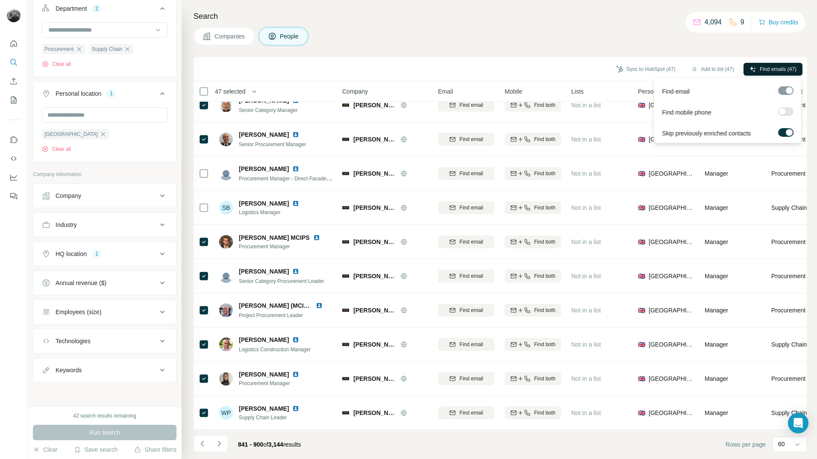
click at [755, 70] on button "Find emails (47)" at bounding box center [773, 69] width 59 height 13
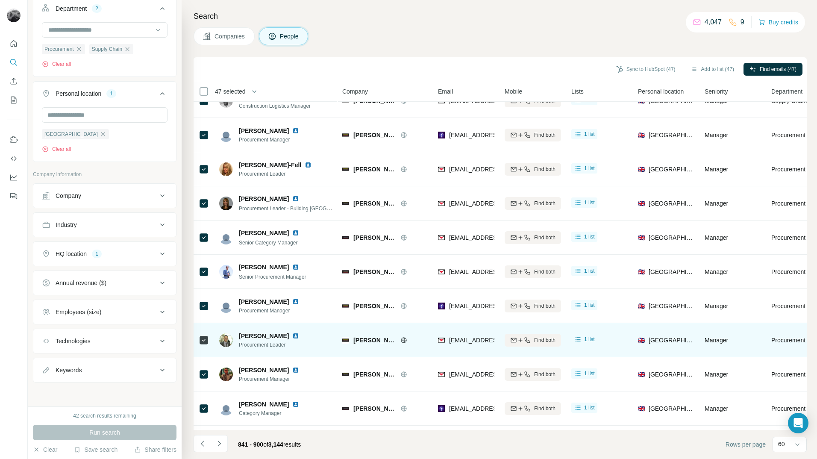
scroll to position [0, 0]
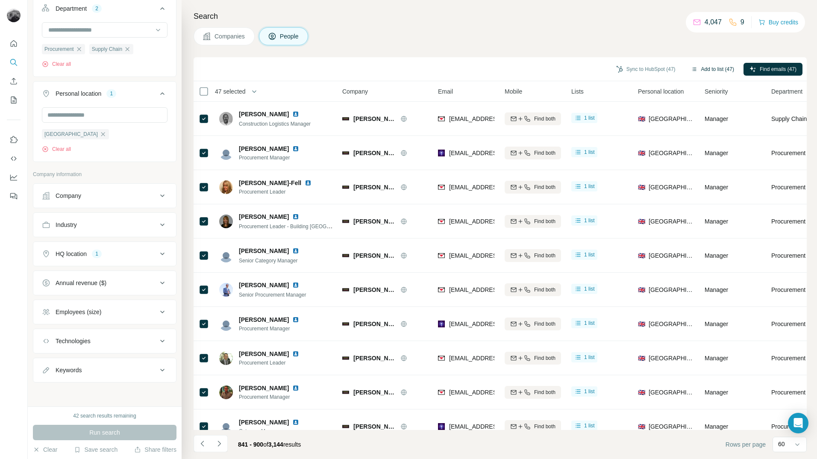
click at [710, 72] on button "Add to list (47)" at bounding box center [712, 69] width 55 height 13
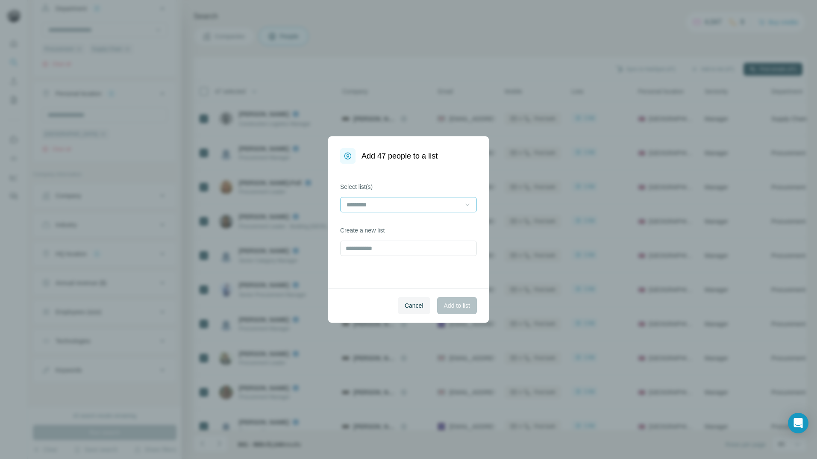
click at [466, 209] on icon at bounding box center [467, 204] width 9 height 9
click at [404, 227] on p "Eldapoint - AV Contacts" at bounding box center [379, 224] width 63 height 9
click at [464, 308] on span "Add to list" at bounding box center [457, 305] width 26 height 9
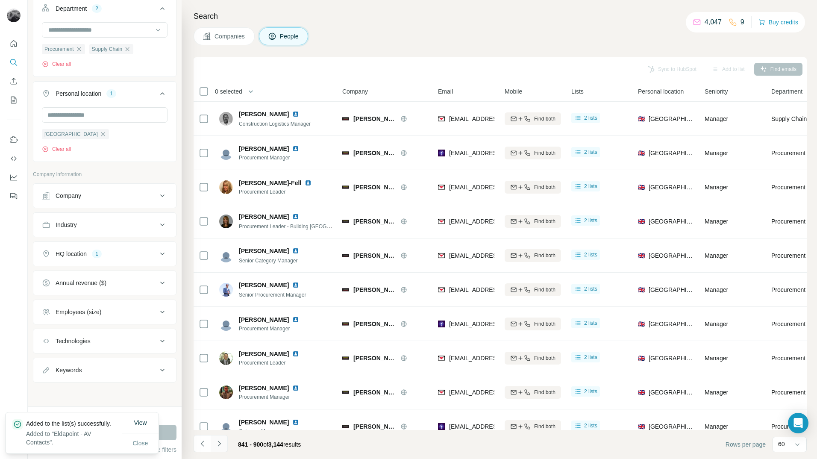
click at [222, 444] on icon "Navigate to next page" at bounding box center [219, 443] width 9 height 9
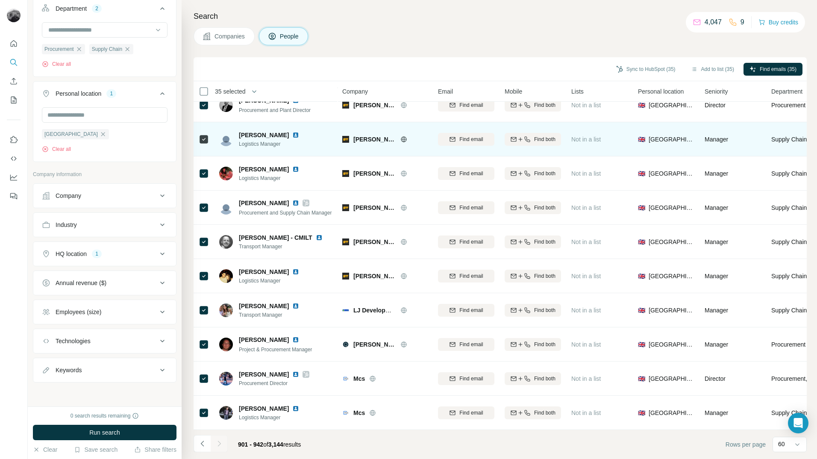
scroll to position [1112, 0]
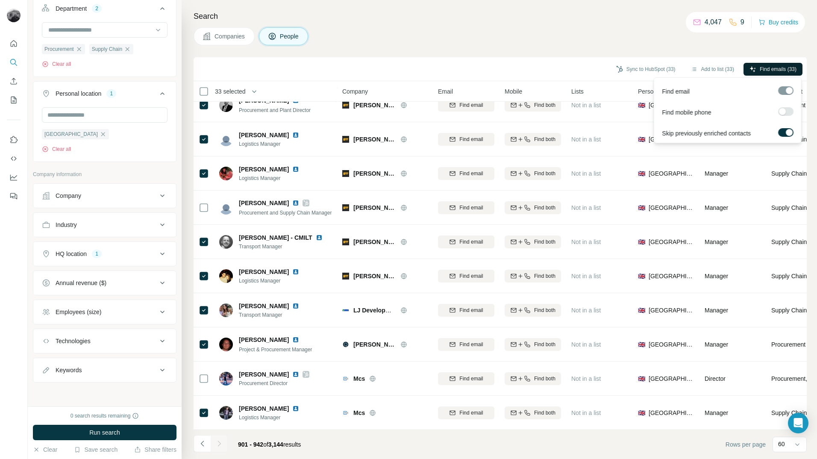
click at [775, 68] on span "Find emails (33)" at bounding box center [778, 69] width 37 height 8
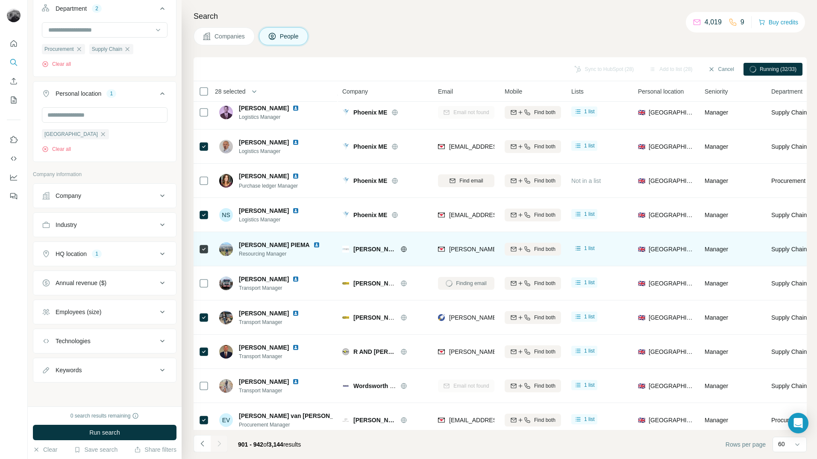
scroll to position [85, 0]
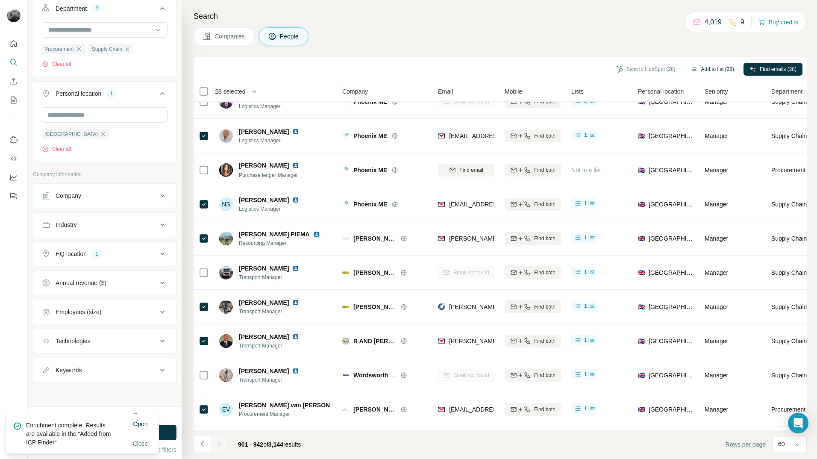
click at [705, 69] on button "Add to list (28)" at bounding box center [712, 69] width 55 height 13
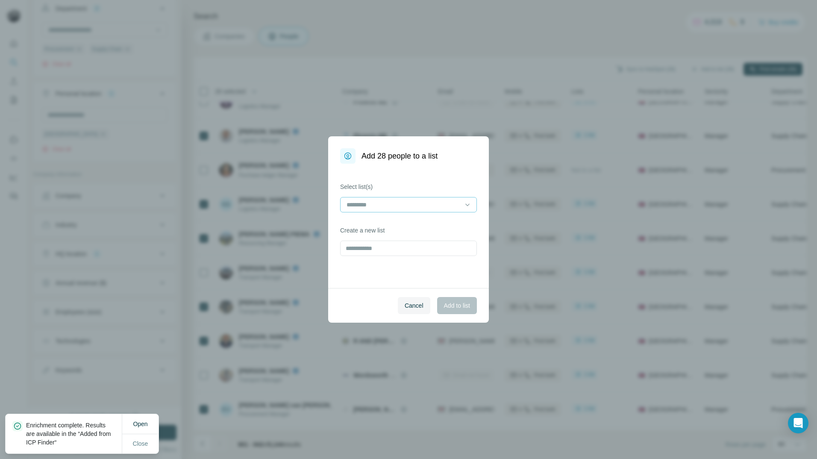
click at [455, 203] on input at bounding box center [403, 204] width 115 height 9
click at [430, 229] on div "Eldapoint - AV Contacts" at bounding box center [408, 223] width 133 height 15
click at [458, 304] on span "Add to list" at bounding box center [457, 305] width 26 height 9
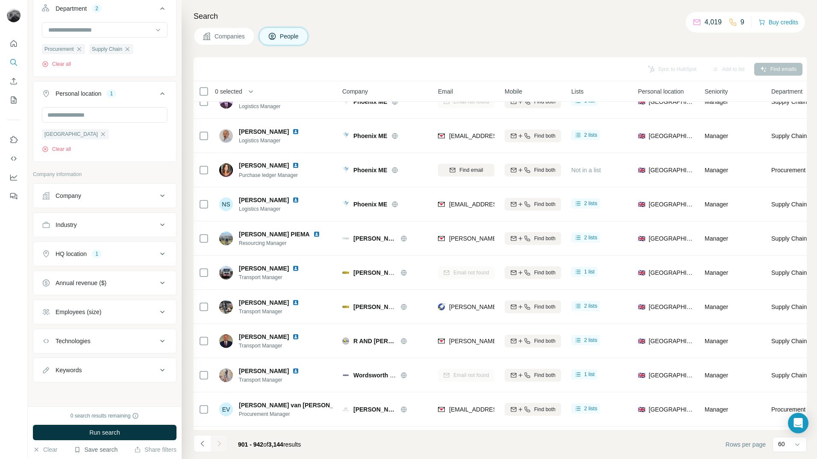
click at [103, 450] on button "Save search" at bounding box center [96, 449] width 44 height 9
click at [112, 435] on div "View my saved searches" at bounding box center [120, 434] width 90 height 17
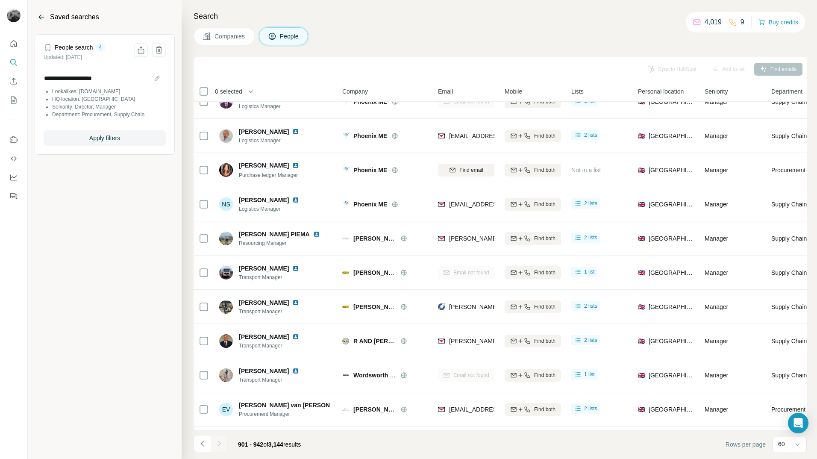
click at [38, 18] on icon "Back" at bounding box center [41, 17] width 9 height 9
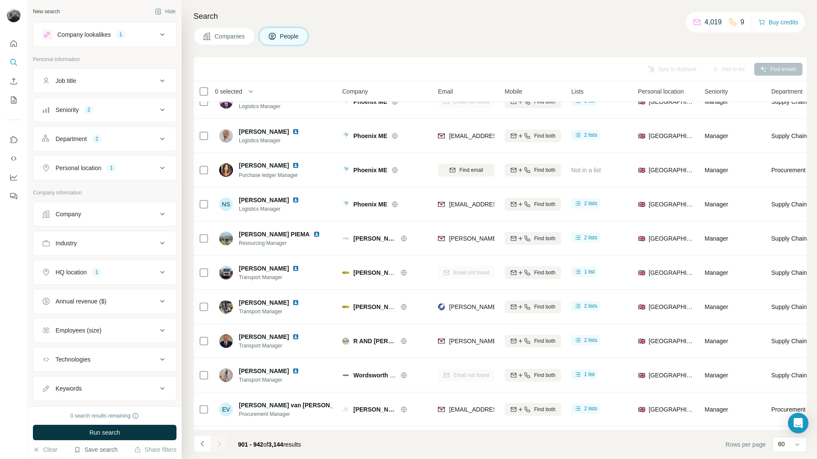
click at [107, 448] on button "Save search" at bounding box center [96, 449] width 44 height 9
click at [114, 418] on div "Save search" at bounding box center [120, 417] width 90 height 17
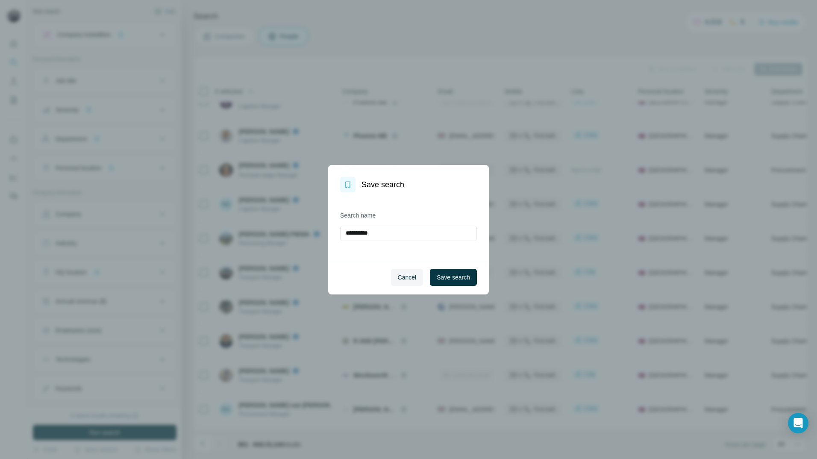
drag, startPoint x: 383, startPoint y: 233, endPoint x: 327, endPoint y: 234, distance: 56.0
click at [327, 234] on div "**********" at bounding box center [408, 229] width 817 height 459
type input "**********"
click at [458, 277] on span "Save search" at bounding box center [453, 277] width 33 height 9
